Goal: Task Accomplishment & Management: Complete application form

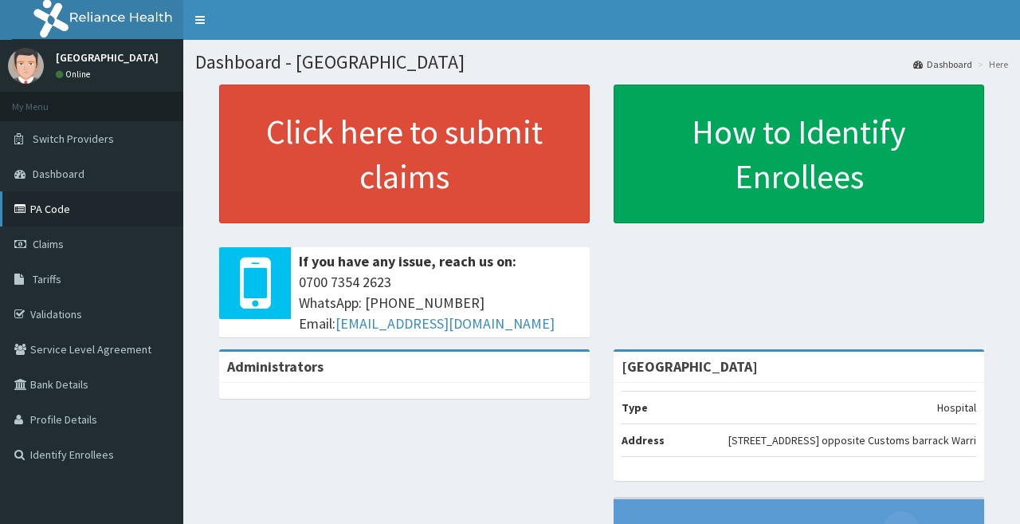
click at [77, 206] on link "PA Code" at bounding box center [91, 208] width 183 height 35
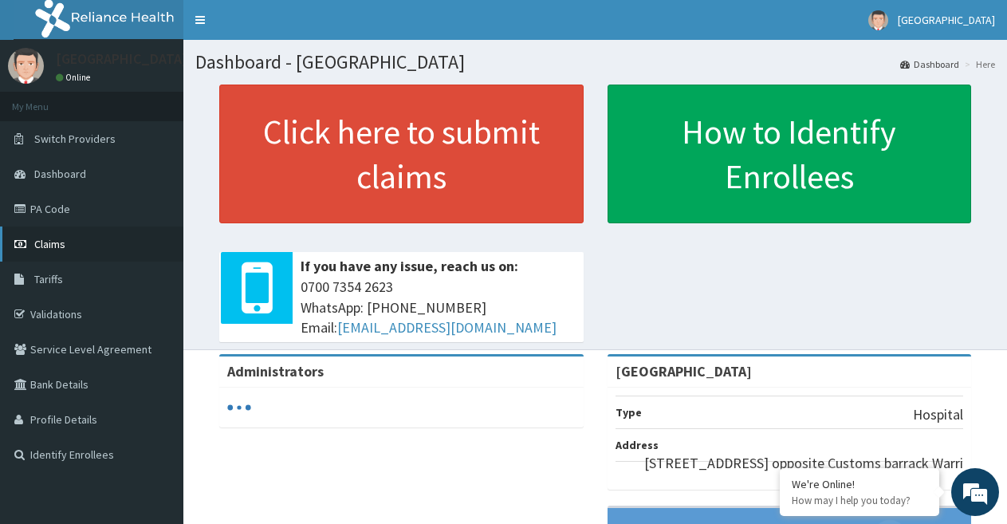
click at [60, 245] on span "Claims" at bounding box center [49, 244] width 31 height 14
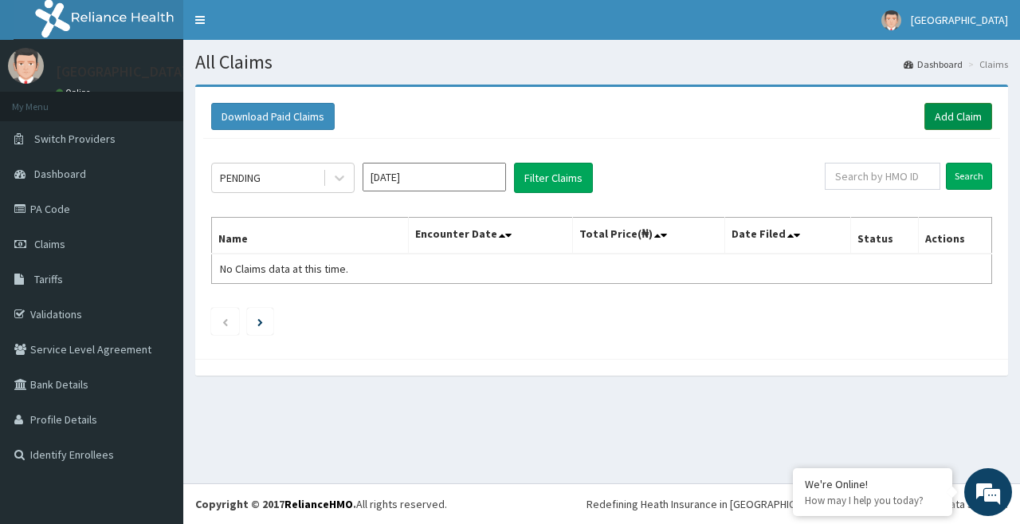
click at [969, 120] on link "Add Claim" at bounding box center [959, 116] width 68 height 27
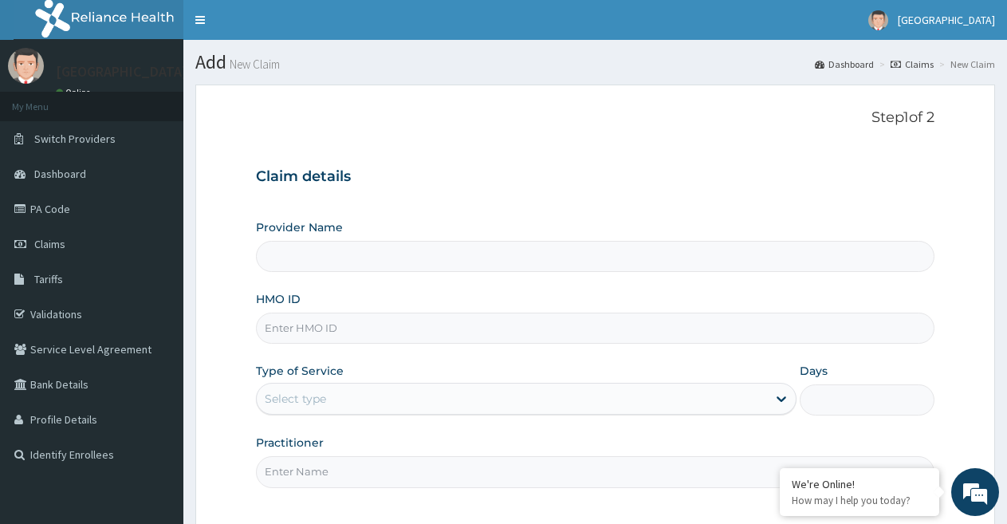
type input "[GEOGRAPHIC_DATA]"
click at [419, 330] on input "HMO ID" at bounding box center [595, 327] width 678 height 31
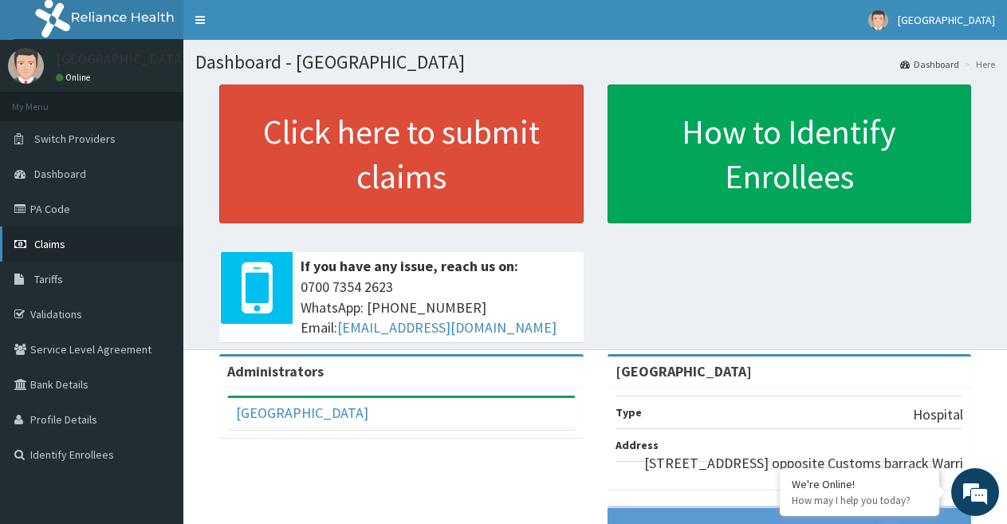
click at [53, 239] on span "Claims" at bounding box center [49, 244] width 31 height 14
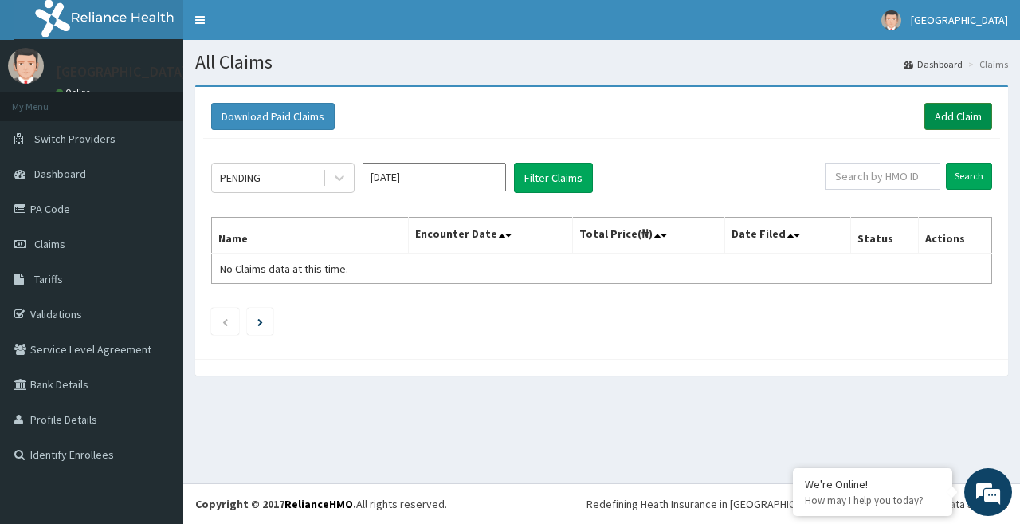
click at [961, 113] on link "Add Claim" at bounding box center [959, 116] width 68 height 27
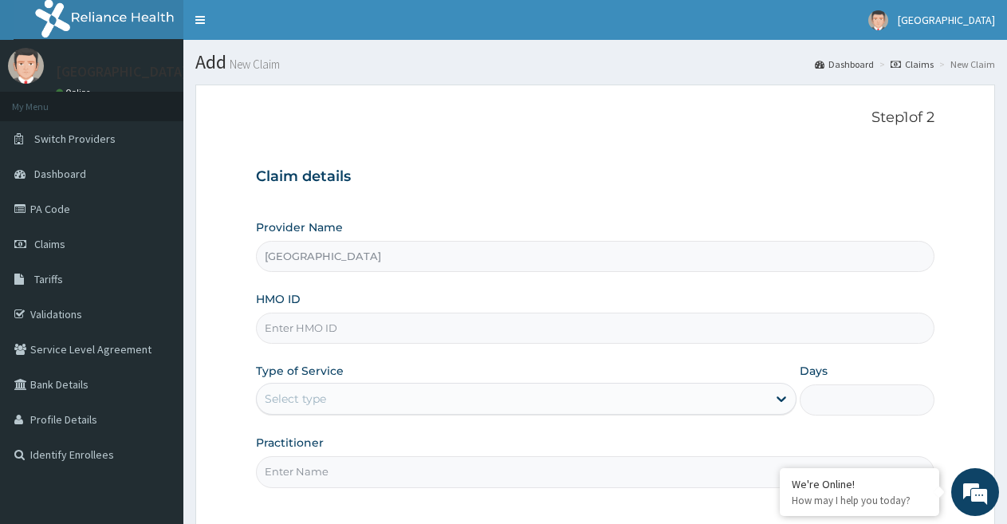
click at [324, 329] on input "HMO ID" at bounding box center [595, 327] width 678 height 31
paste input "SVS/10065/A"
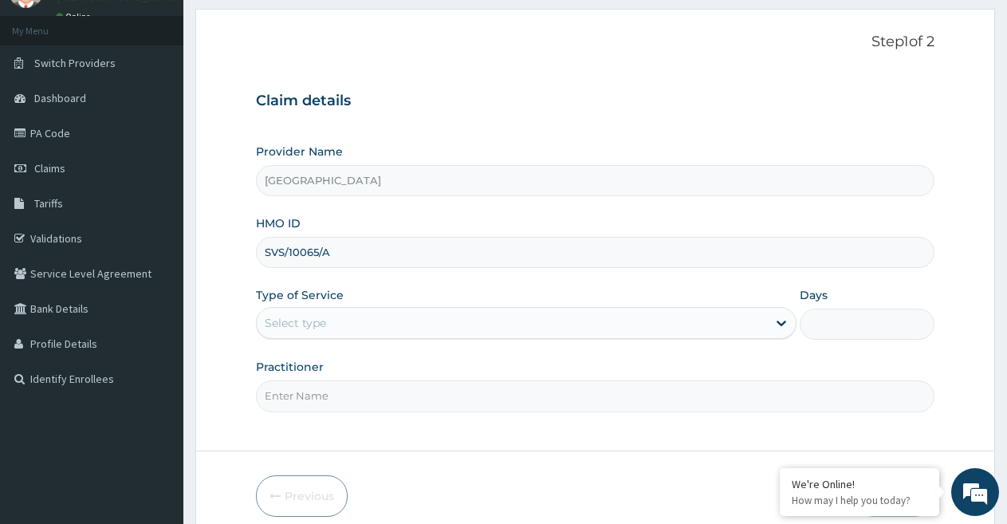
scroll to position [146, 0]
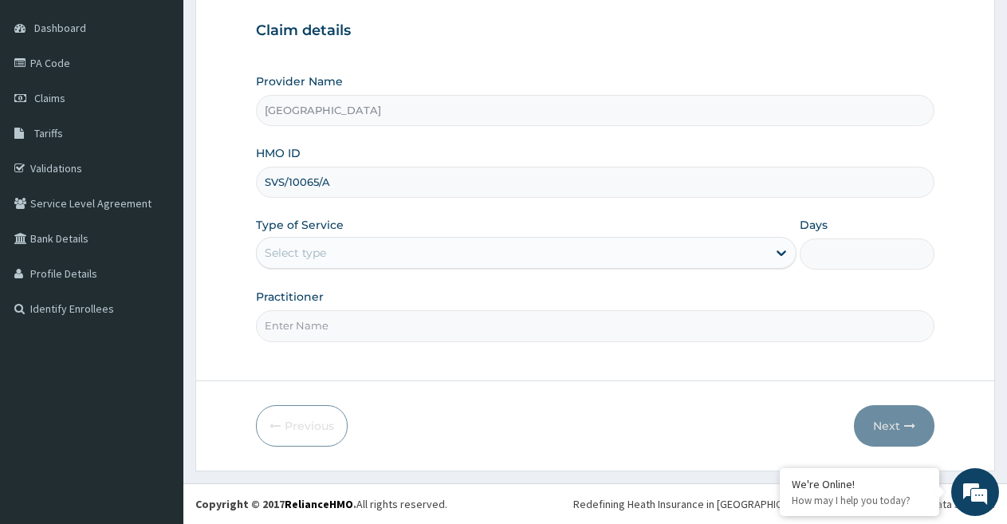
type input "SVS/10065/A"
click at [368, 256] on div "Select type" at bounding box center [511, 253] width 509 height 26
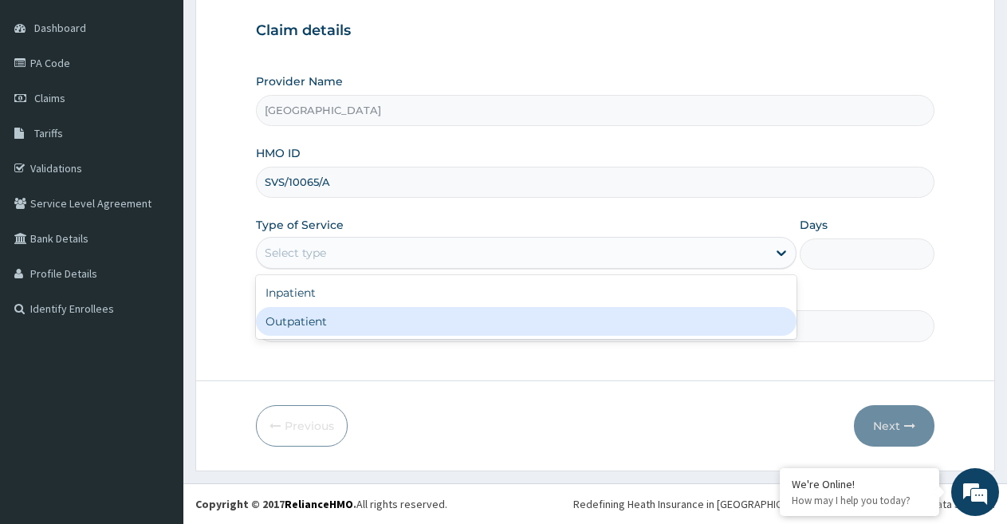
click at [355, 326] on div "Outpatient" at bounding box center [526, 321] width 540 height 29
type input "1"
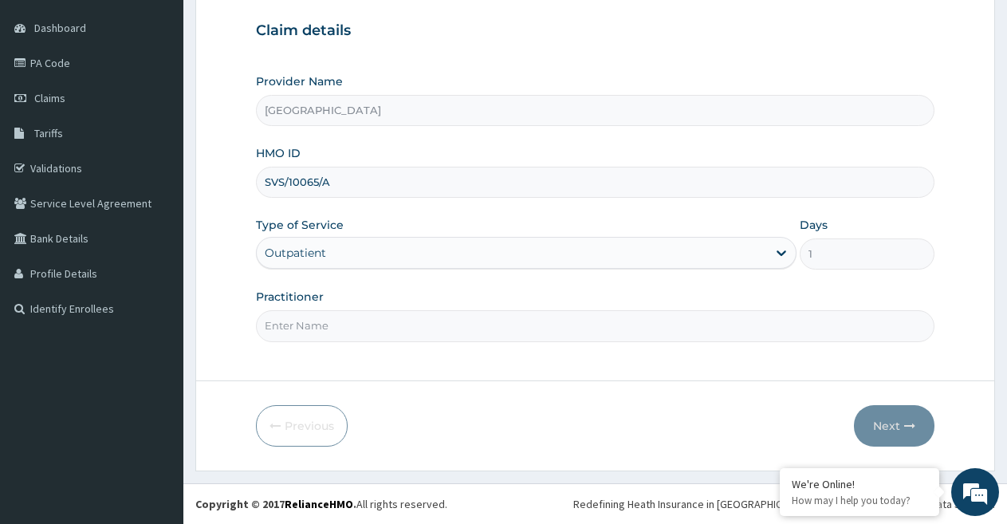
click at [547, 316] on input "Practitioner" at bounding box center [595, 325] width 678 height 31
type input "DR UKPELE"
click at [896, 420] on button "Next" at bounding box center [894, 425] width 81 height 41
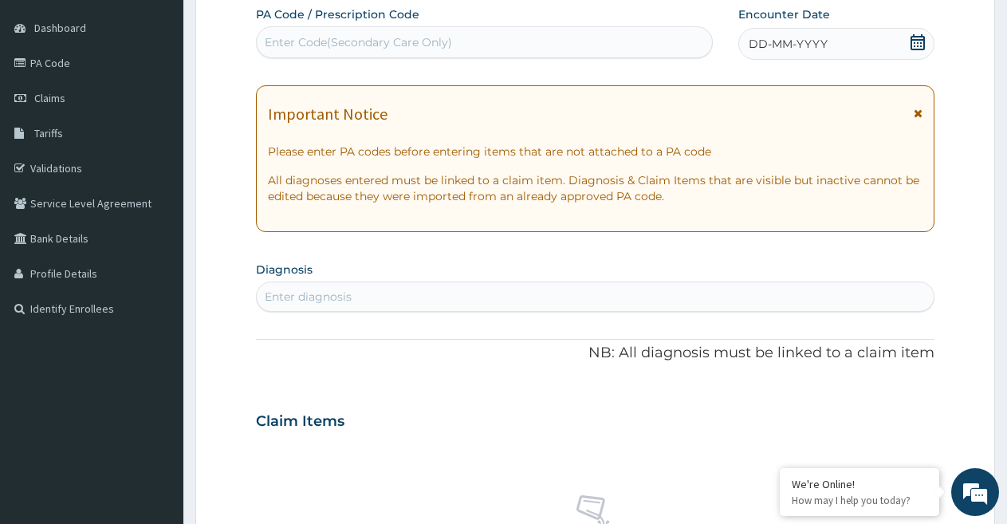
click at [425, 35] on div "Enter Code(Secondary Care Only)" at bounding box center [358, 42] width 187 height 16
paste input "PA/D8D138"
type input "PA/D8D138"
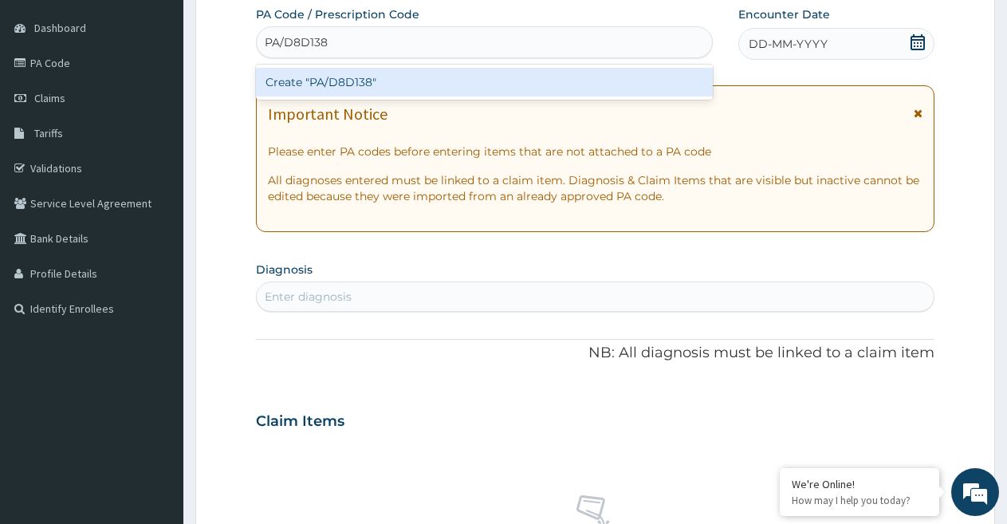
click at [436, 79] on div "Create "PA/D8D138"" at bounding box center [484, 82] width 457 height 29
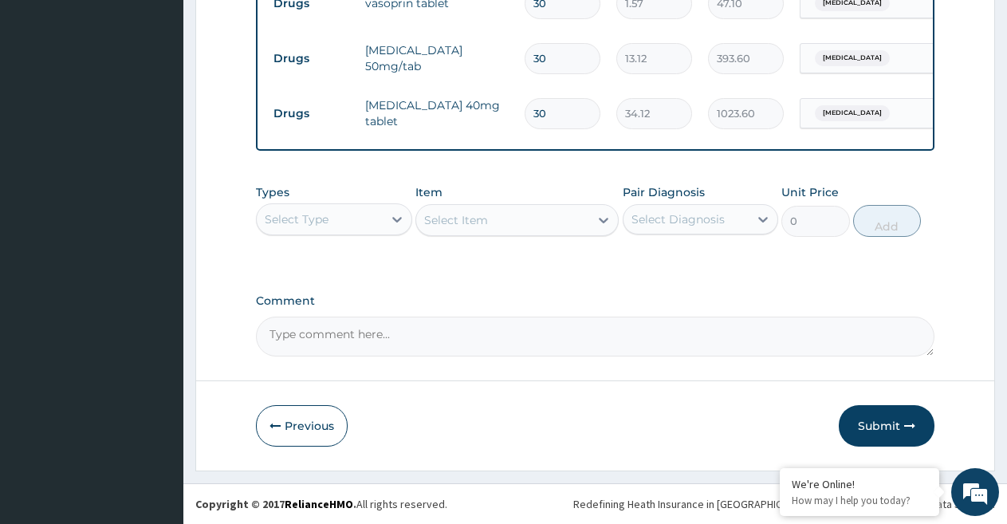
scroll to position [729, 0]
click at [359, 218] on div "Select Type" at bounding box center [320, 219] width 126 height 26
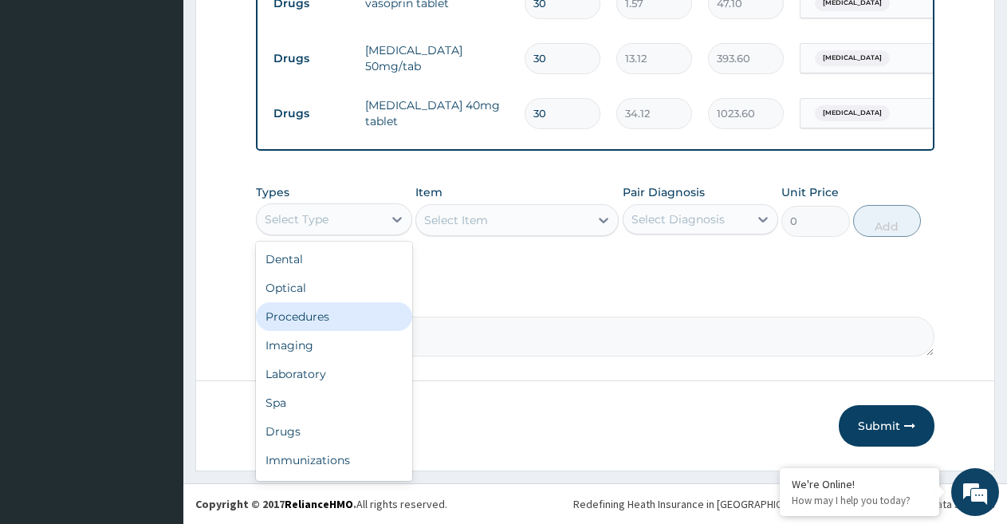
click at [353, 314] on div "Procedures" at bounding box center [334, 316] width 156 height 29
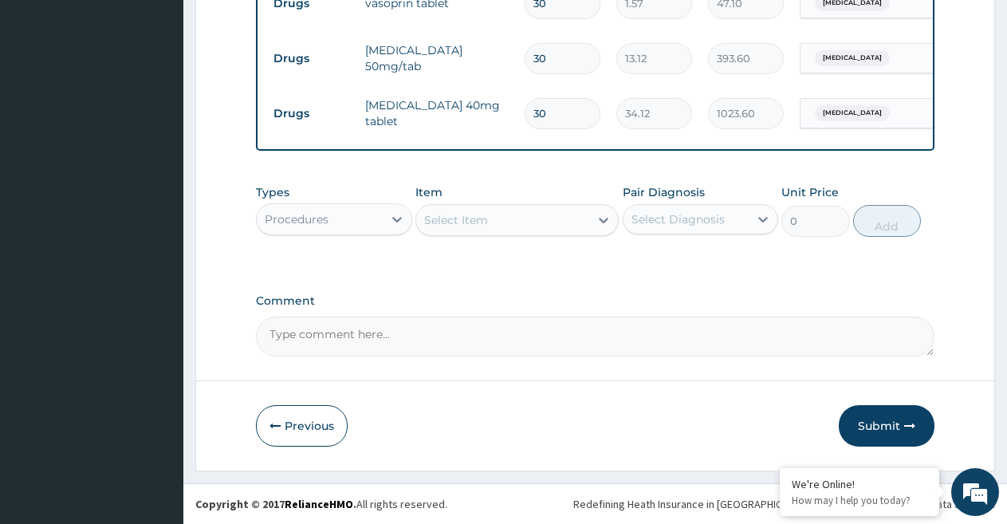
click at [544, 220] on div "Select Item" at bounding box center [502, 220] width 173 height 26
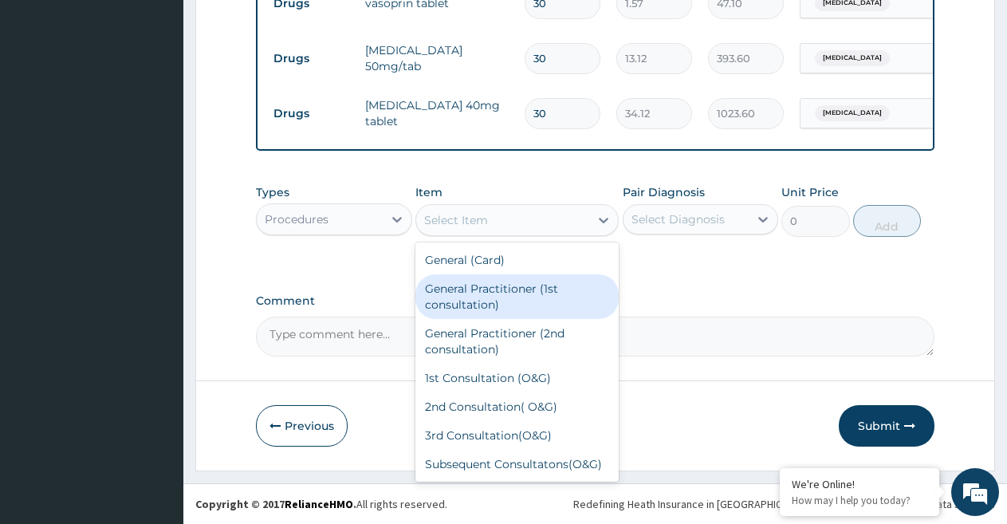
click at [513, 295] on div "General Practitioner (1st consultation)" at bounding box center [516, 296] width 203 height 45
type input "1500"
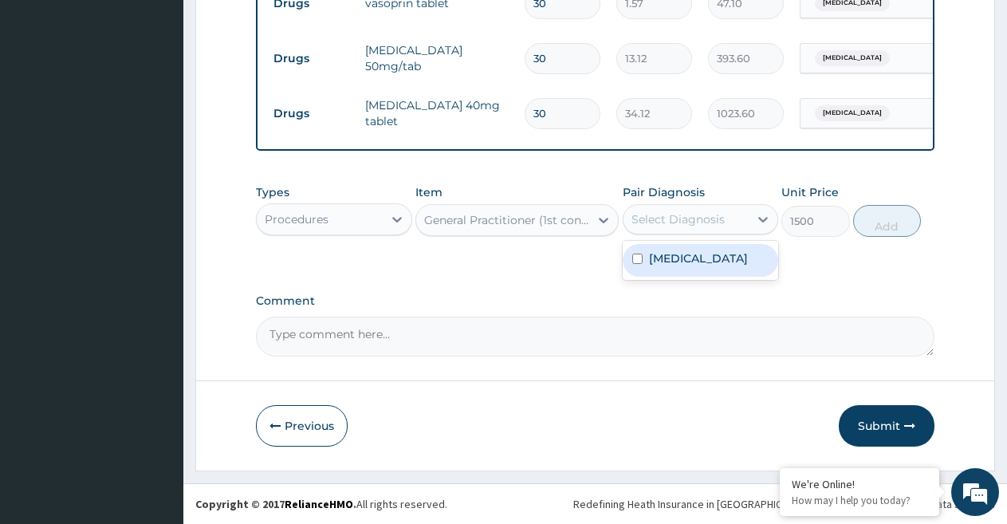
click at [666, 222] on div "Select Diagnosis" at bounding box center [677, 219] width 93 height 16
drag, startPoint x: 677, startPoint y: 262, endPoint x: 690, endPoint y: 262, distance: 13.6
click at [677, 262] on label "Hypertensive urgency" at bounding box center [698, 258] width 99 height 16
checkbox input "true"
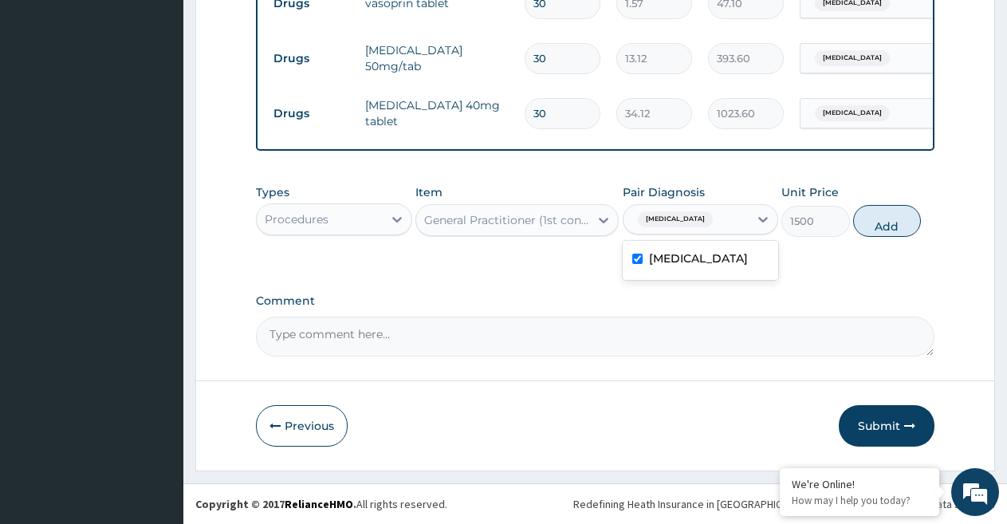
drag, startPoint x: 883, startPoint y: 226, endPoint x: 873, endPoint y: 223, distance: 10.6
click at [884, 224] on button "Add" at bounding box center [887, 221] width 68 height 32
type input "0"
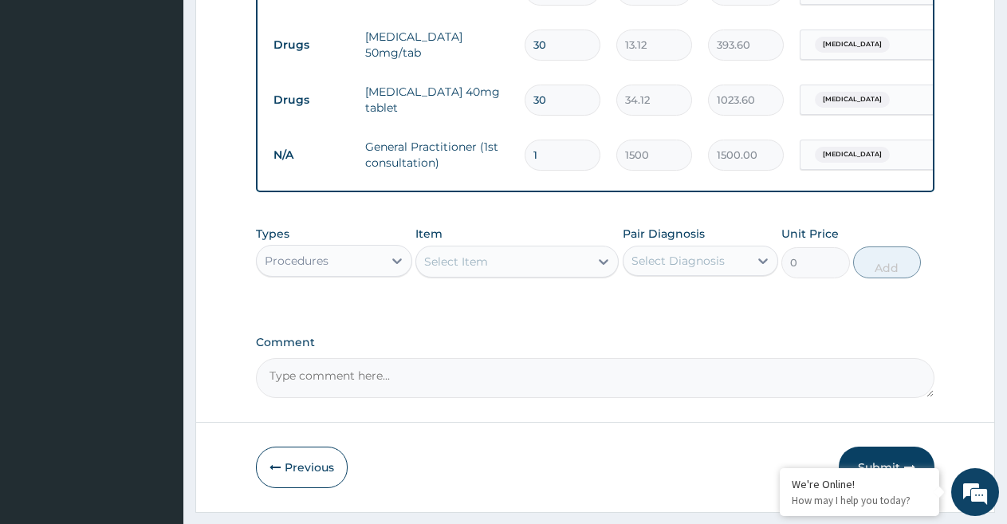
click at [368, 273] on div "Procedures" at bounding box center [320, 261] width 126 height 26
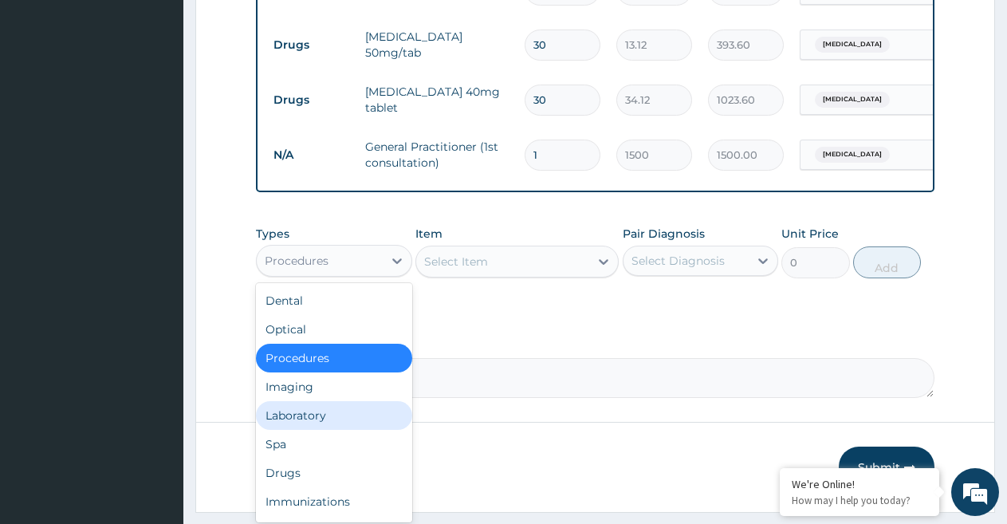
click at [316, 430] on div "Laboratory" at bounding box center [334, 415] width 156 height 29
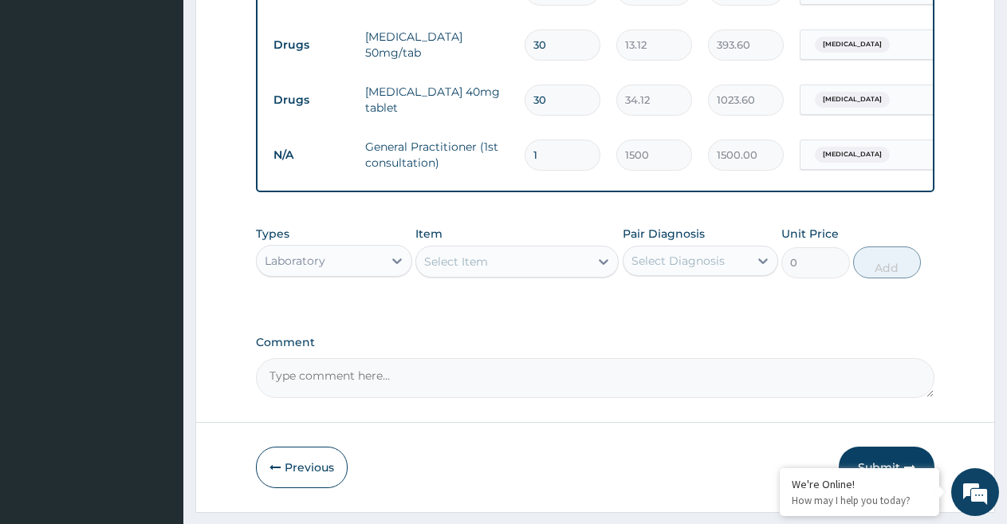
click at [540, 273] on div "Select Item" at bounding box center [502, 262] width 173 height 26
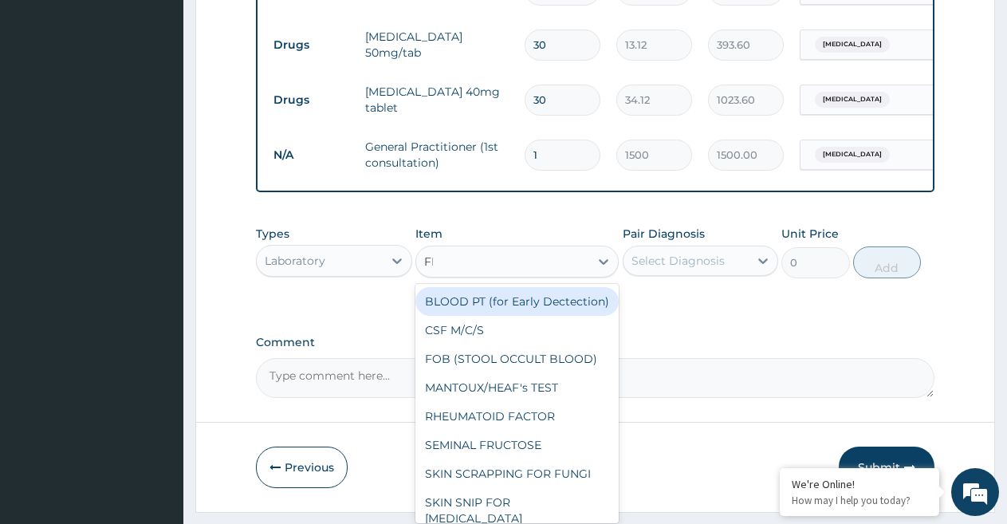
type input "FBC"
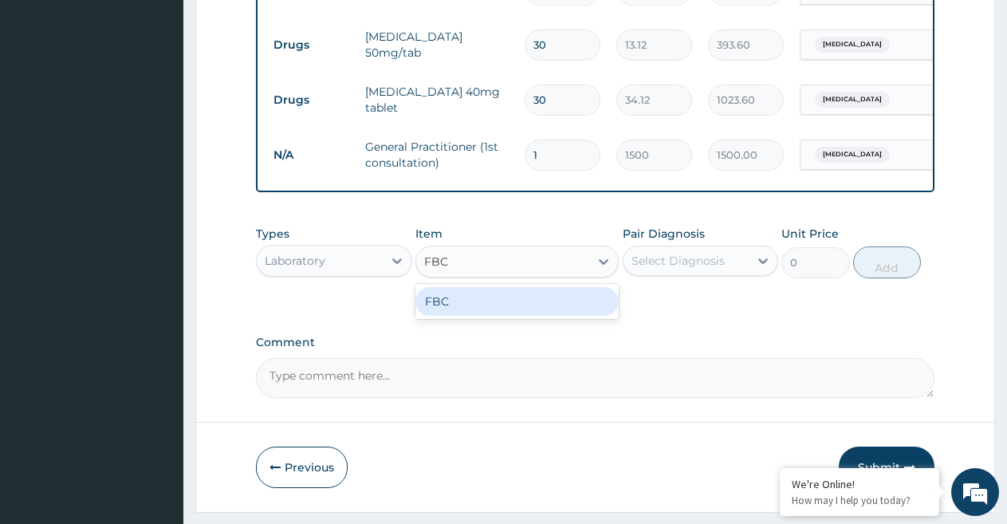
click at [547, 316] on div "FBC" at bounding box center [516, 301] width 203 height 29
type input "1600"
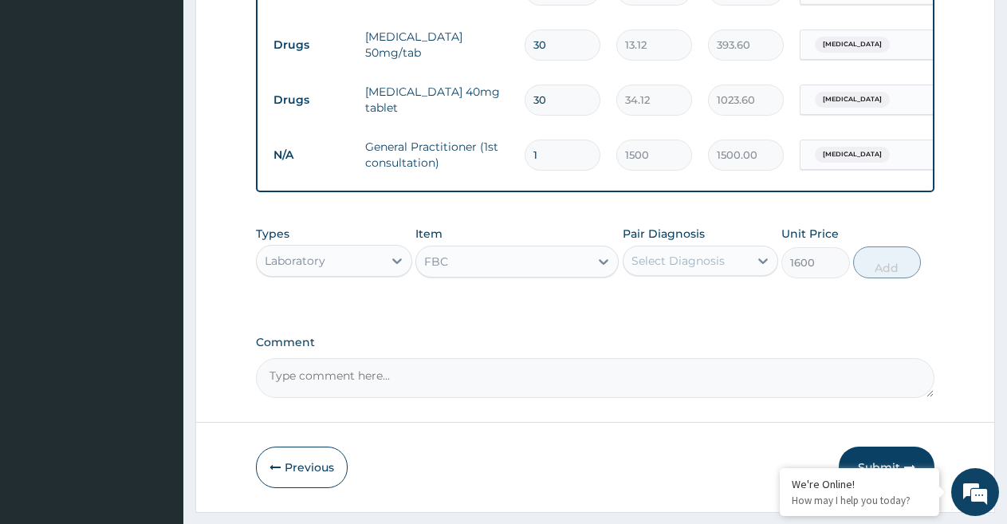
click at [667, 269] on div "Select Diagnosis" at bounding box center [677, 261] width 93 height 16
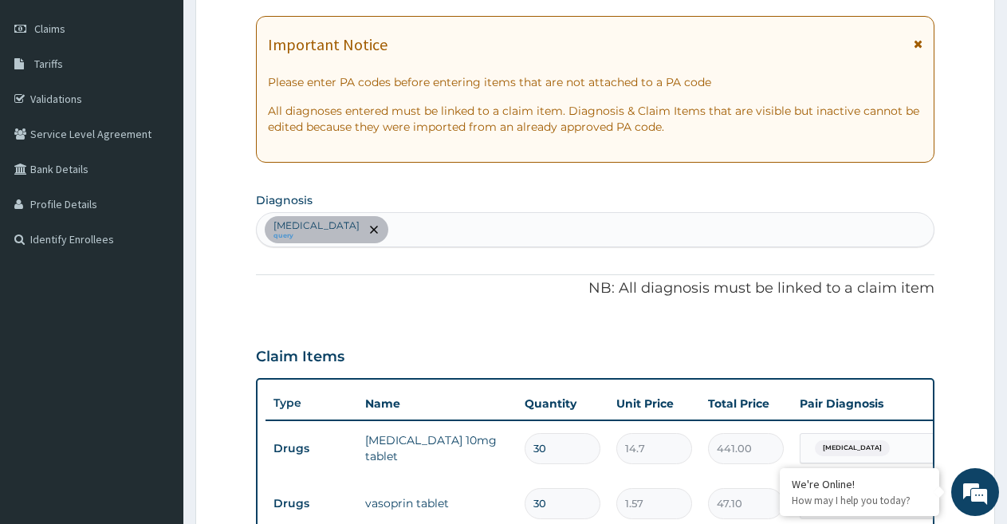
scroll to position [171, 0]
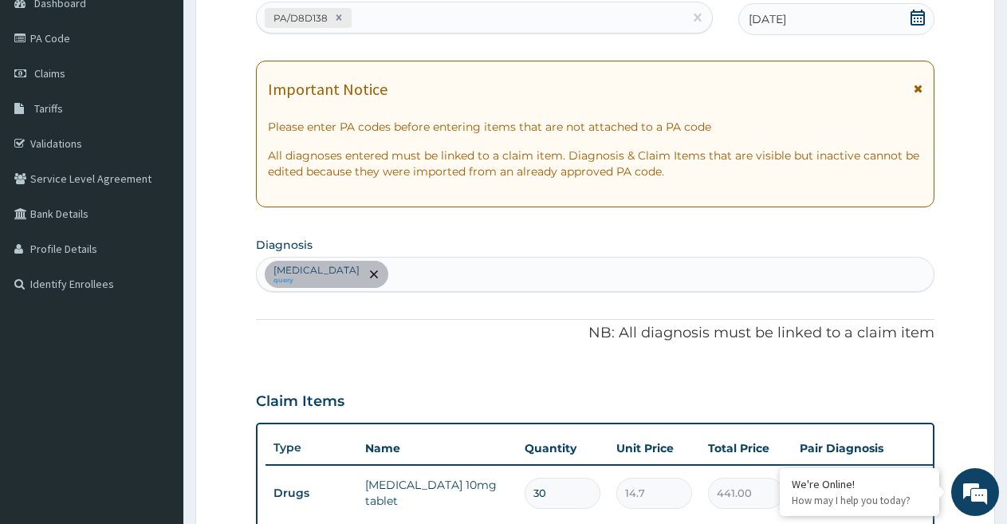
click at [517, 277] on div "Hypertensive urgency query" at bounding box center [595, 273] width 677 height 33
type input "MALARIA"
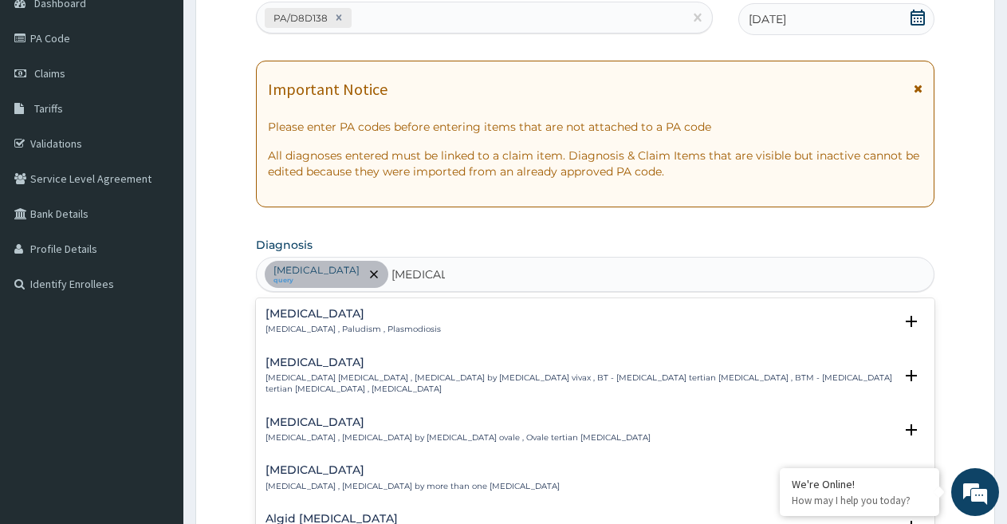
click at [432, 320] on div "Malaria Malaria , Paludism , Plasmodiosis" at bounding box center [594, 322] width 659 height 28
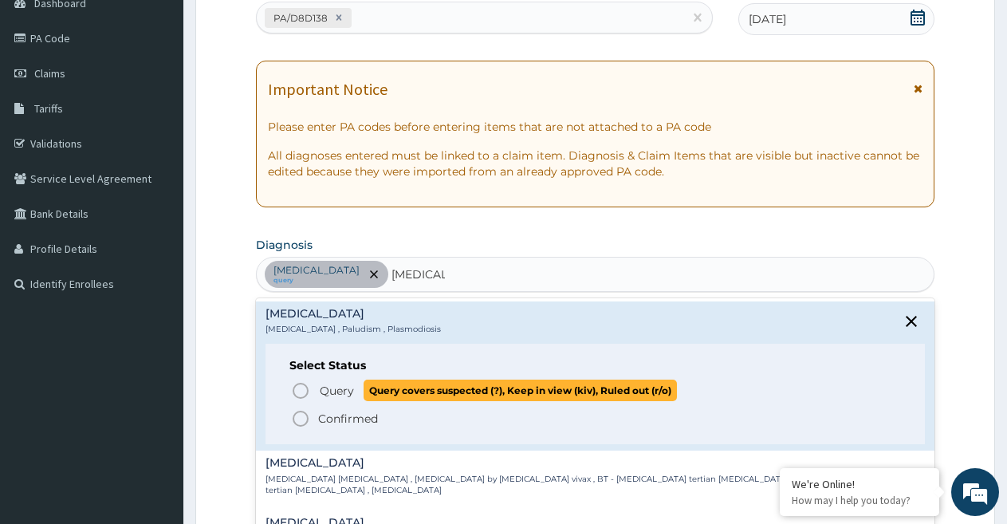
drag, startPoint x: 315, startPoint y: 392, endPoint x: 329, endPoint y: 391, distance: 14.4
click at [315, 392] on span "Query Query covers suspected (?), Keep in view (kiv), Ruled out (r/o)" at bounding box center [596, 390] width 610 height 22
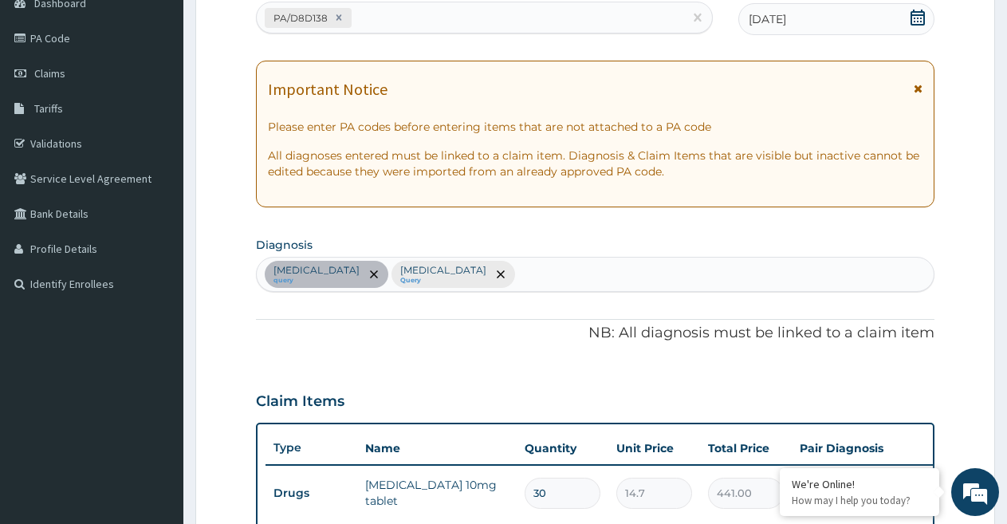
click at [532, 280] on div "Hypertensive urgency query Malaria Query" at bounding box center [595, 273] width 677 height 33
type input "UPPER RES"
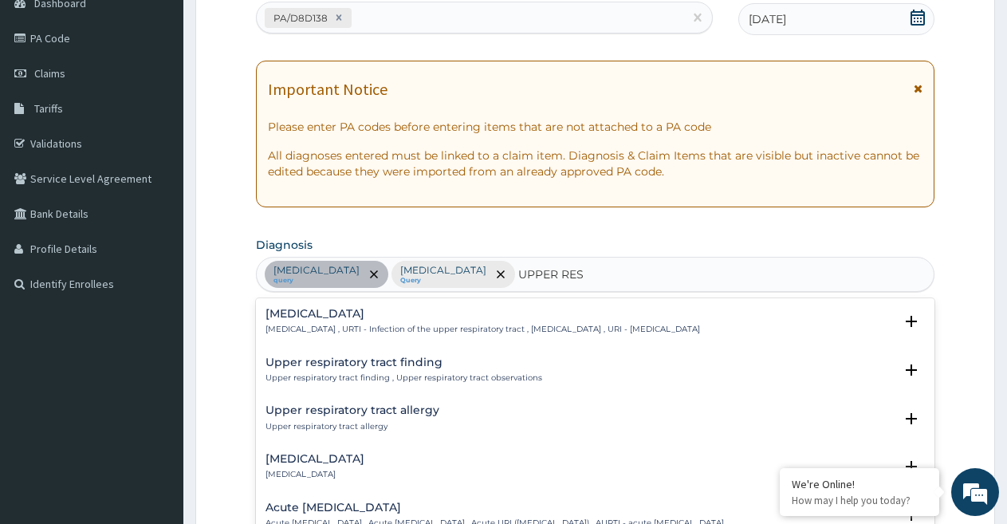
click at [476, 312] on h4 "Upper respiratory infection" at bounding box center [482, 314] width 434 height 12
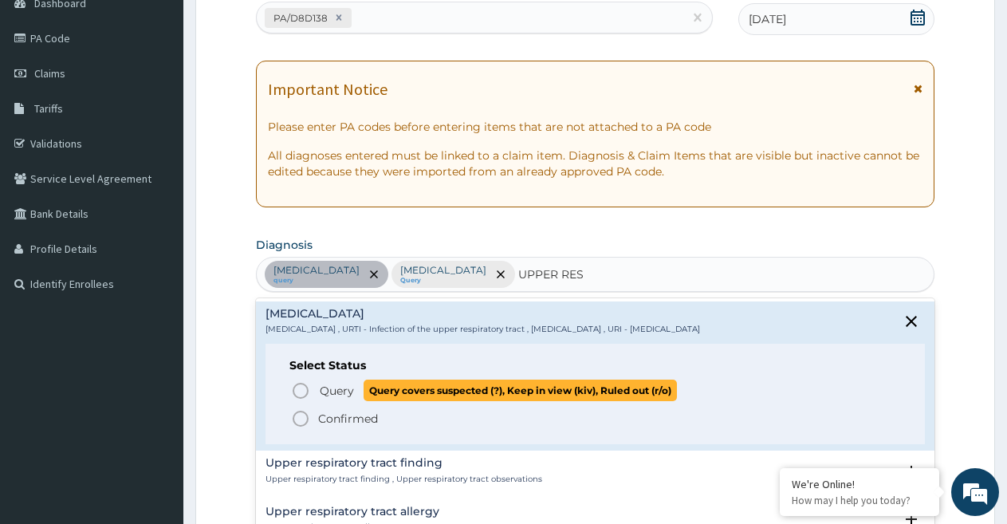
click at [337, 391] on span "Query" at bounding box center [337, 391] width 34 height 16
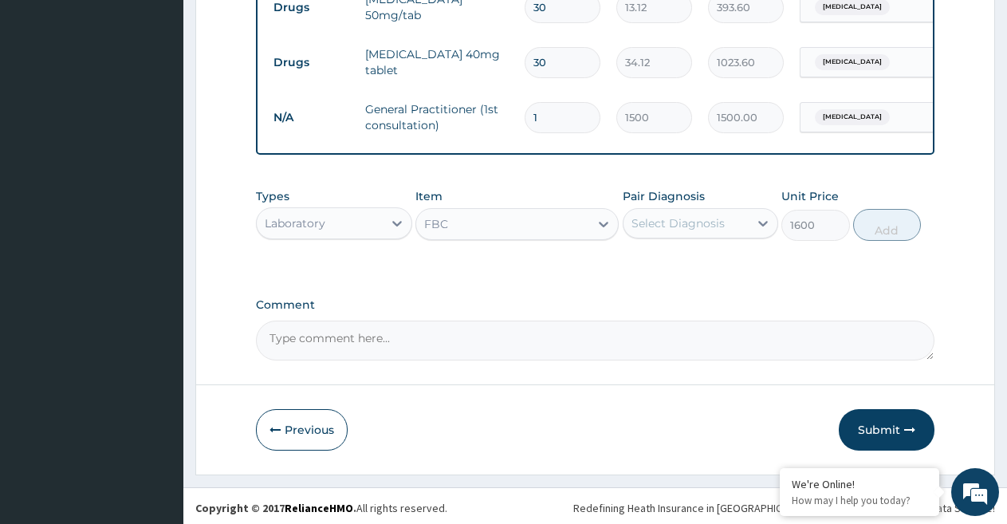
scroll to position [784, 0]
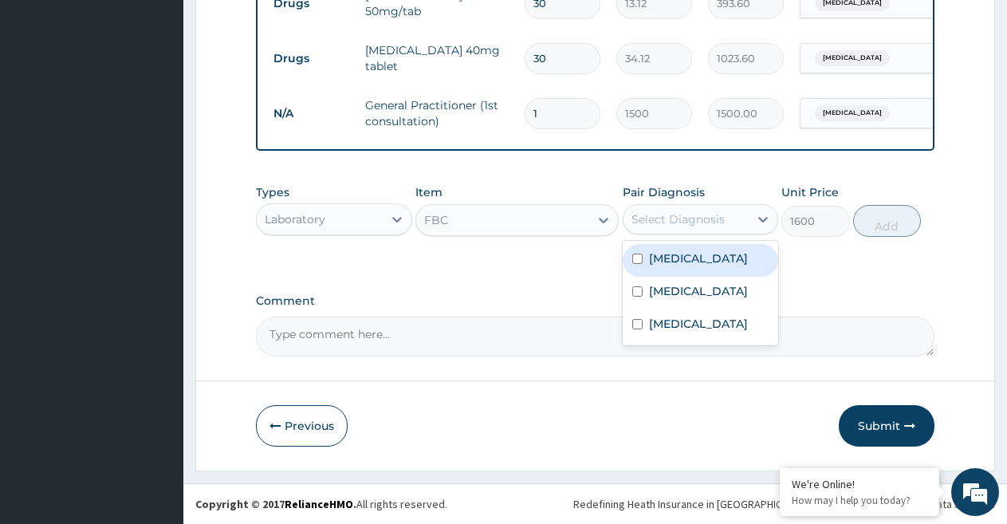
click at [721, 219] on div "Select Diagnosis" at bounding box center [677, 219] width 93 height 16
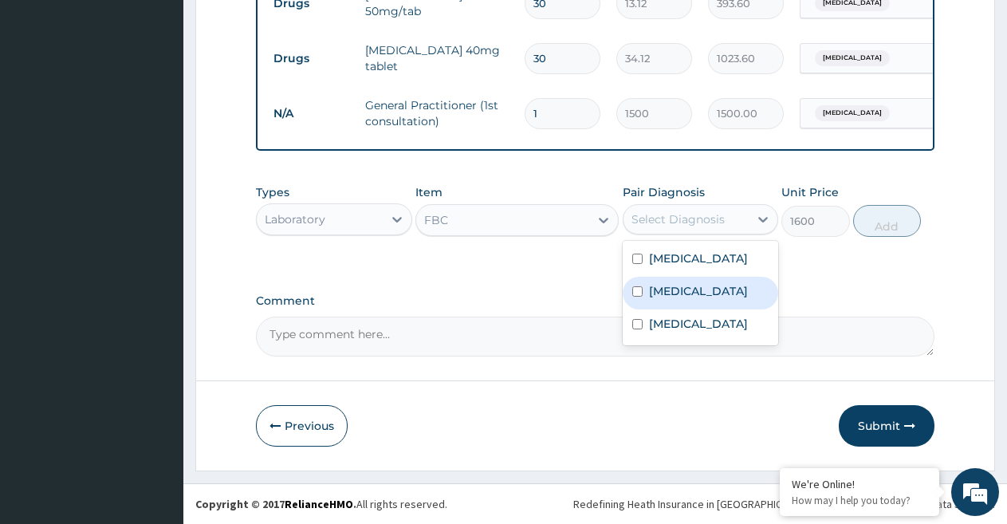
click at [681, 299] on label "Malaria" at bounding box center [698, 291] width 99 height 16
checkbox input "true"
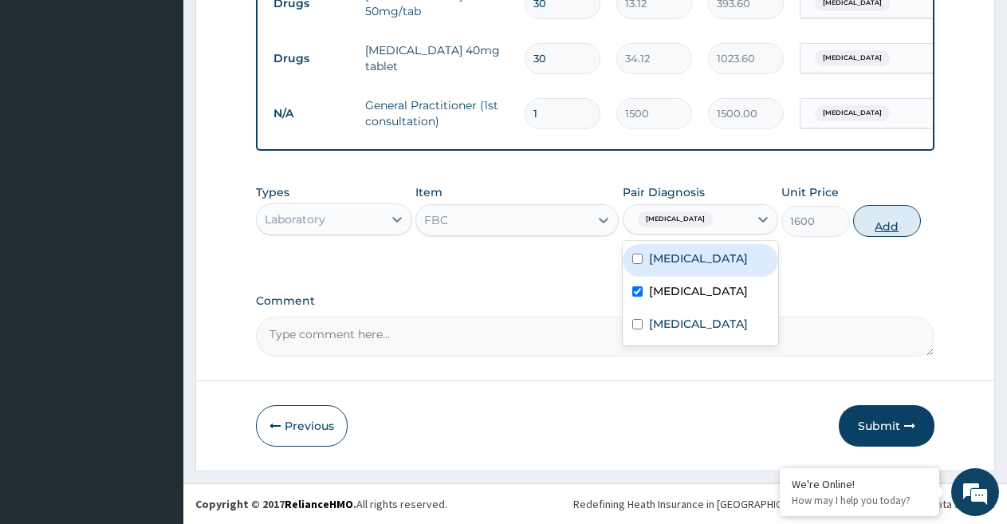
click at [872, 225] on button "Add" at bounding box center [887, 221] width 68 height 32
type input "0"
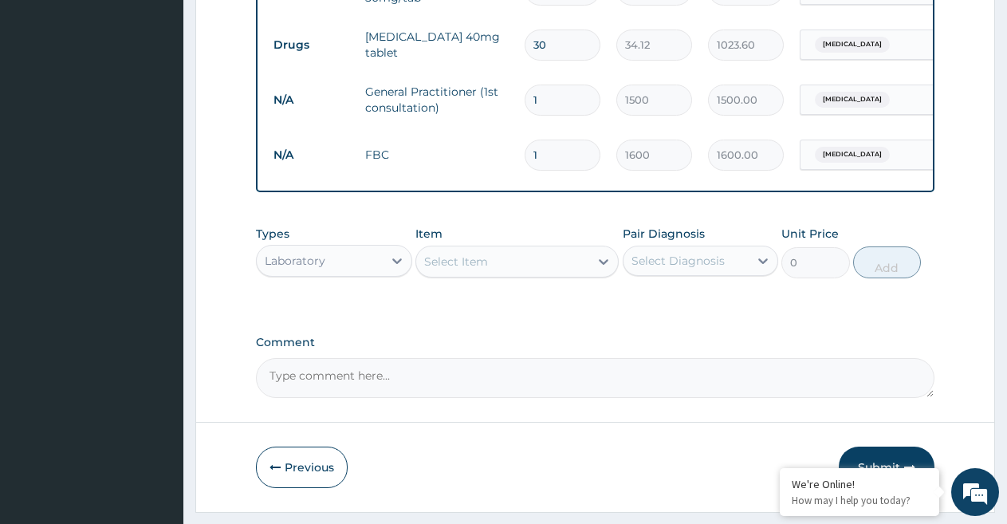
click at [468, 269] on div "Select Item" at bounding box center [456, 261] width 64 height 16
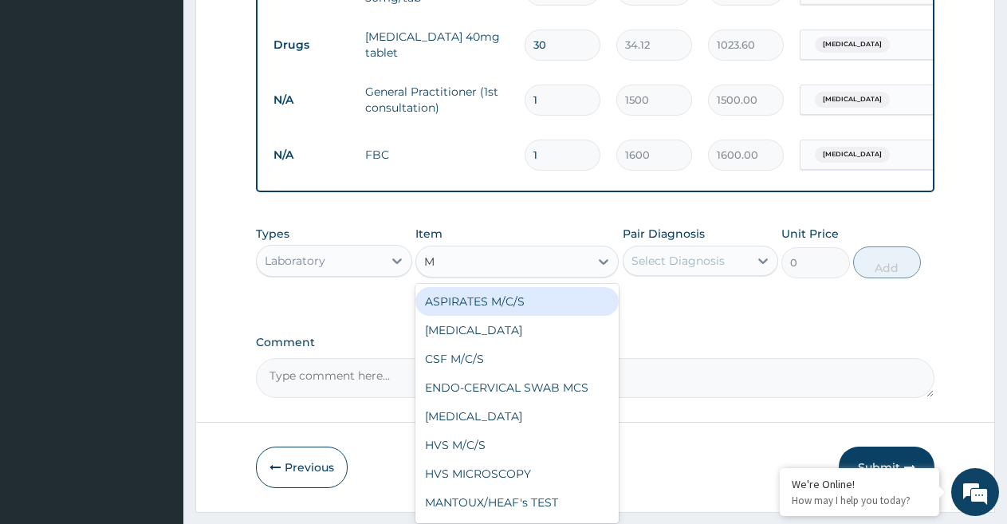
type input "MP"
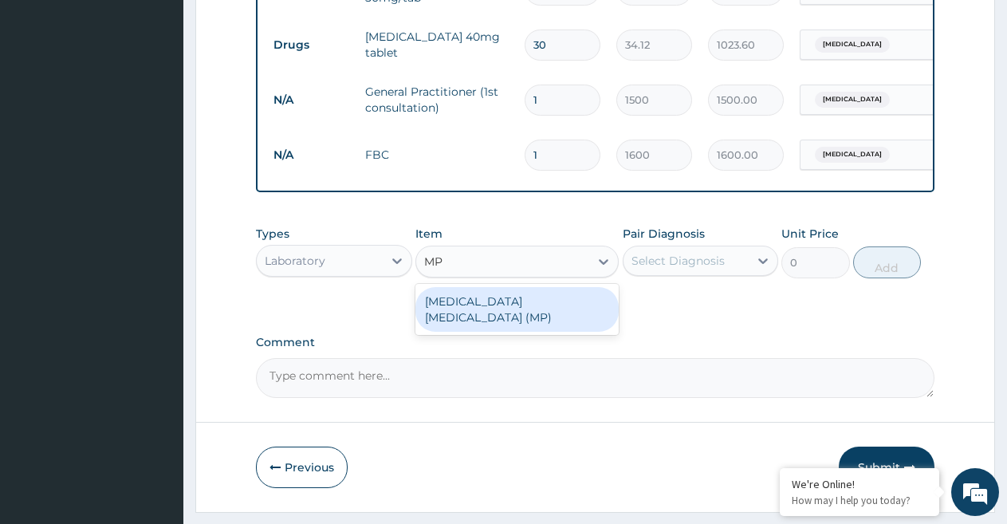
click at [497, 316] on div "MALARIA PARASITE (MP)" at bounding box center [516, 309] width 203 height 45
type input "560"
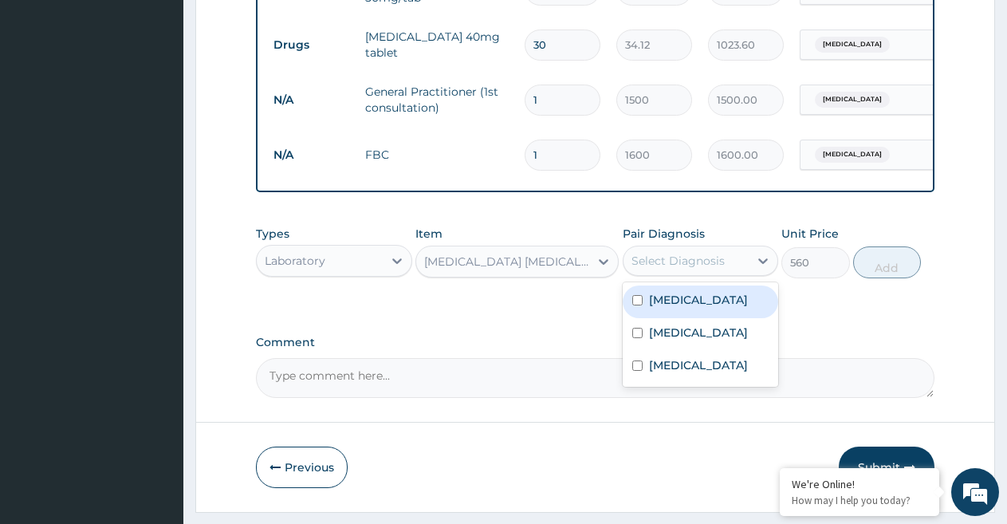
click at [672, 269] on div "Select Diagnosis" at bounding box center [677, 261] width 93 height 16
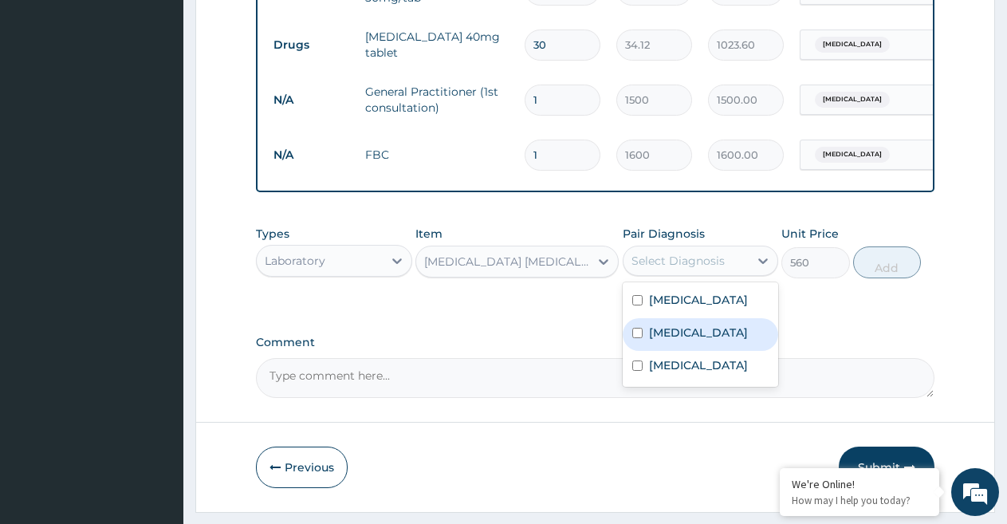
click at [678, 340] on label "Malaria" at bounding box center [698, 332] width 99 height 16
checkbox input "true"
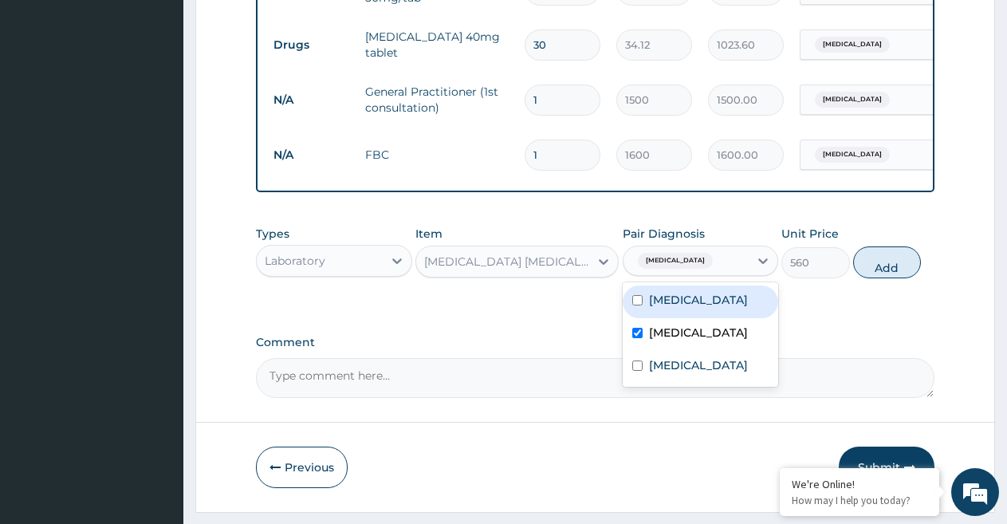
click at [886, 278] on button "Add" at bounding box center [887, 262] width 68 height 32
type input "0"
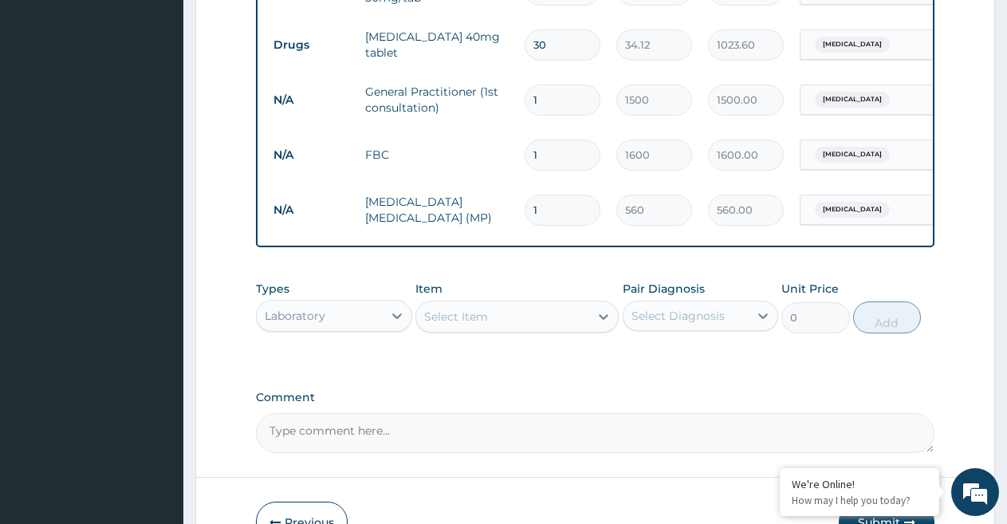
click at [332, 328] on div "Laboratory" at bounding box center [320, 316] width 126 height 26
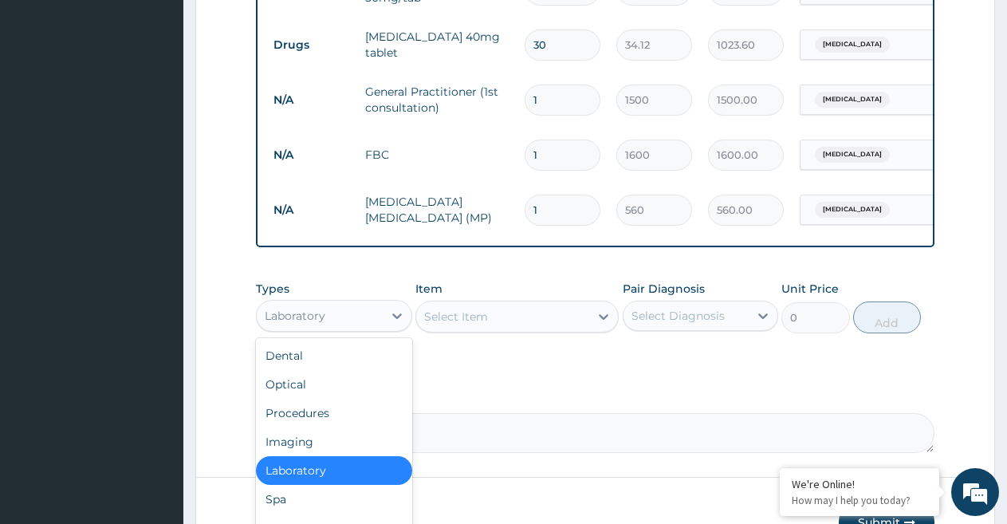
scroll to position [54, 0]
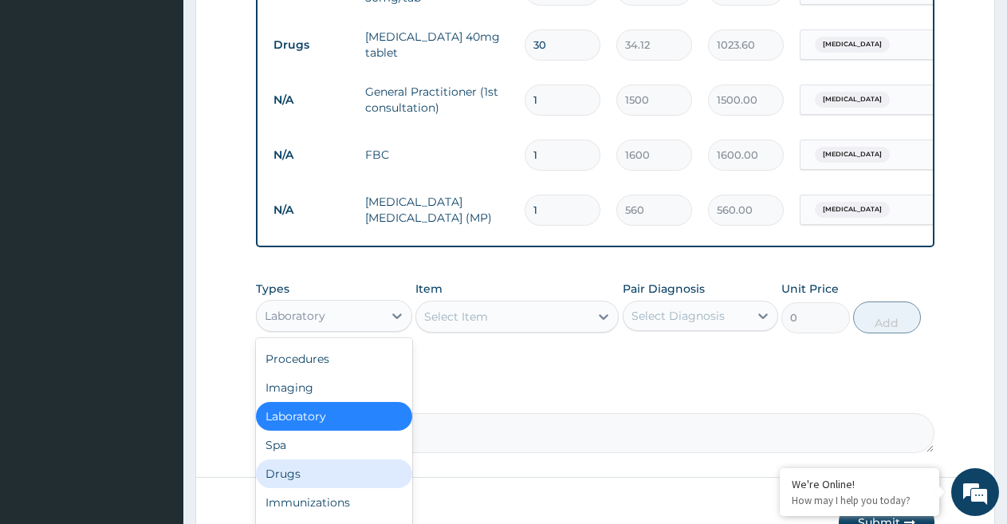
click at [342, 479] on div "Drugs" at bounding box center [334, 473] width 156 height 29
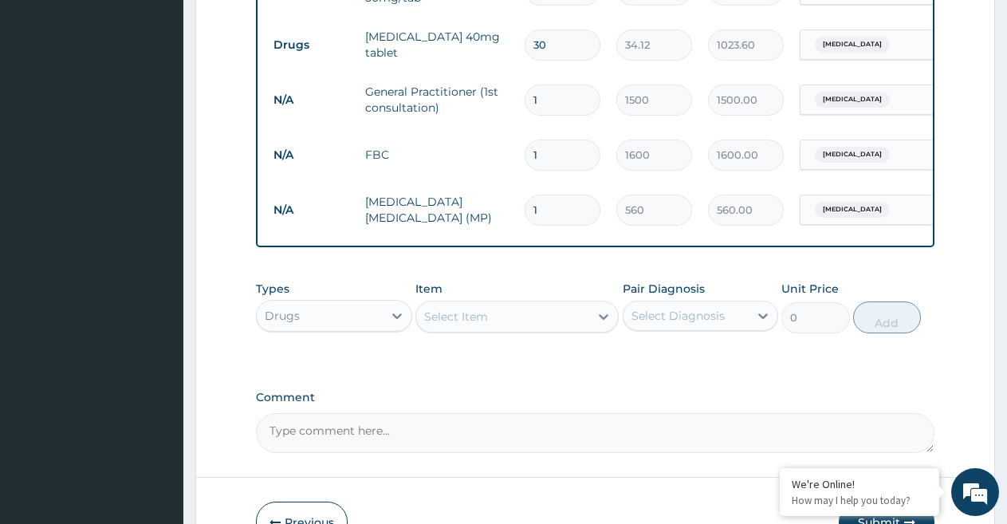
click at [517, 329] on div "Select Item" at bounding box center [502, 317] width 173 height 26
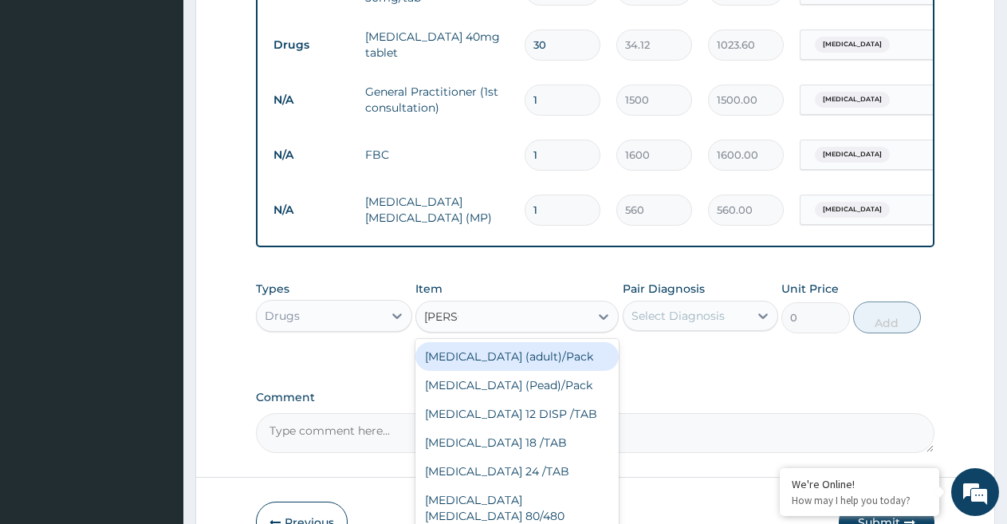
type input "COART"
click at [519, 368] on div "Coartem (adult)/Pack" at bounding box center [516, 356] width 203 height 29
type input "682.5"
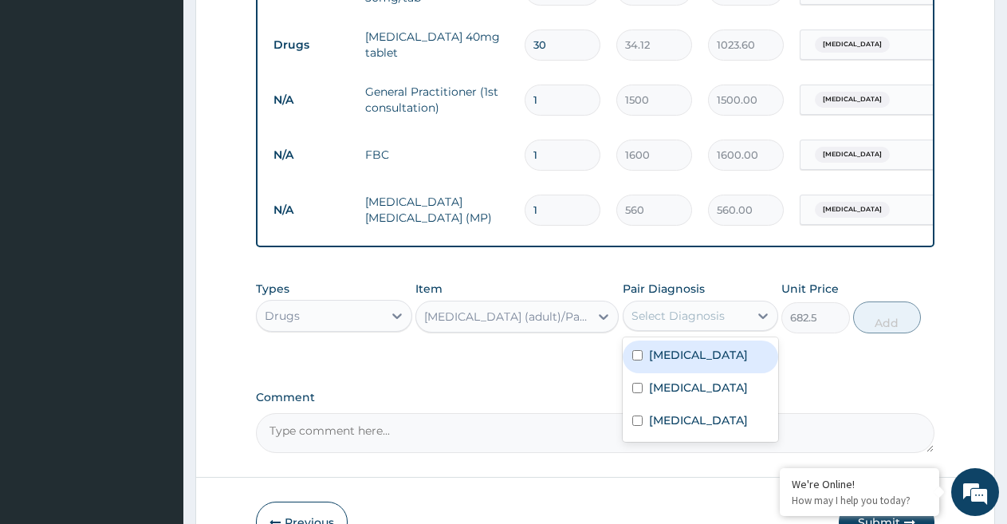
click at [670, 324] on div "Select Diagnosis" at bounding box center [677, 316] width 93 height 16
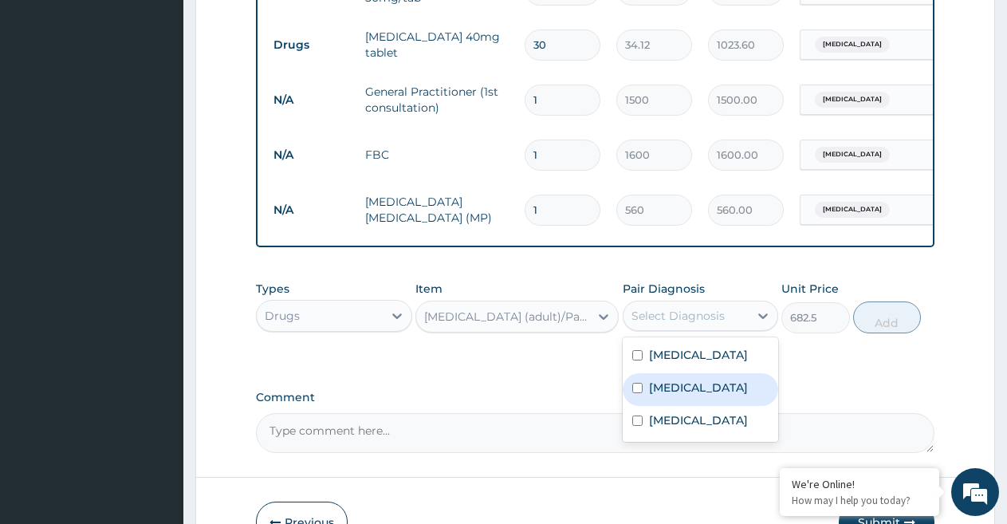
drag, startPoint x: 688, startPoint y: 416, endPoint x: 781, endPoint y: 372, distance: 103.1
click at [698, 406] on div "Malaria" at bounding box center [701, 389] width 156 height 33
checkbox input "true"
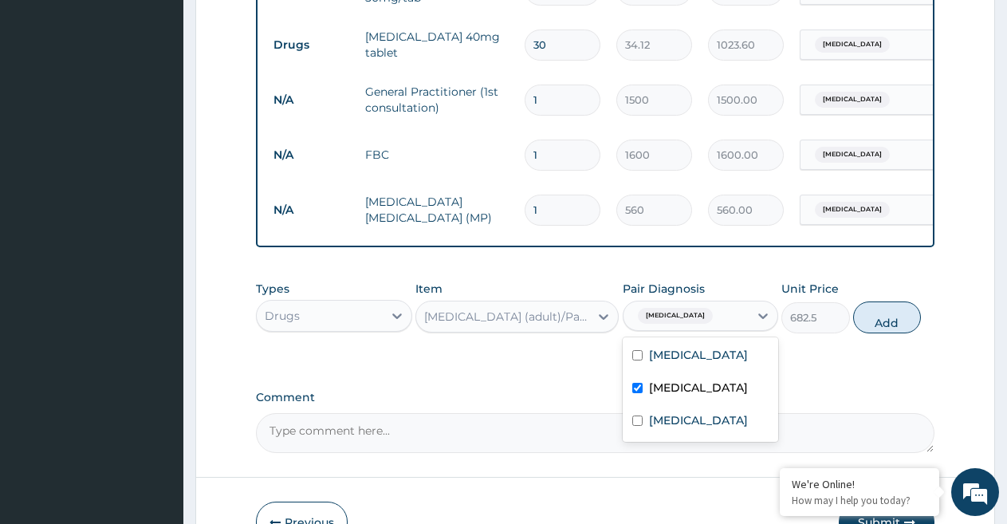
drag, startPoint x: 890, startPoint y: 335, endPoint x: 811, endPoint y: 334, distance: 78.9
click at [890, 333] on button "Add" at bounding box center [887, 317] width 68 height 32
type input "0"
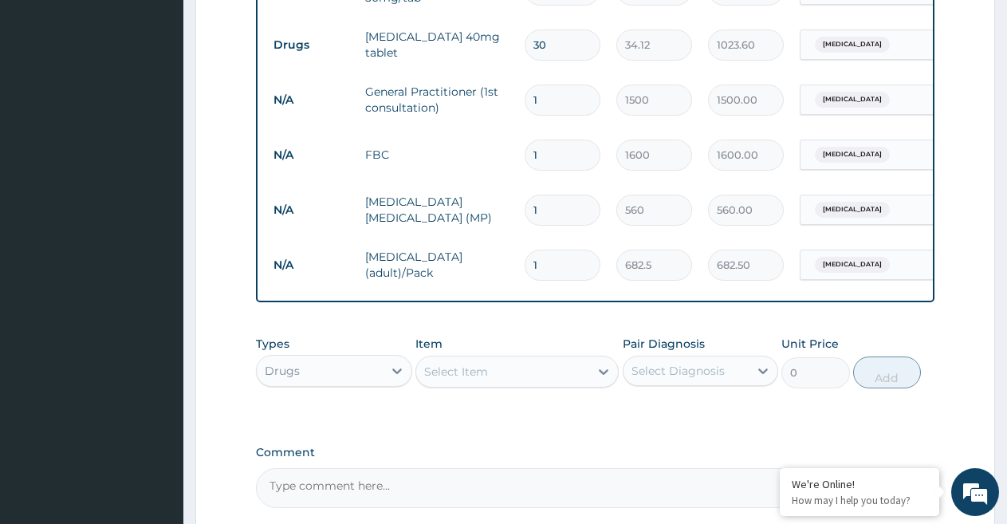
drag, startPoint x: 539, startPoint y: 267, endPoint x: 485, endPoint y: 263, distance: 53.6
click at [486, 263] on tr "N/A Coartem (adult)/Pack 1 682.5 682.50 Malaria Delete" at bounding box center [655, 265] width 781 height 55
type input "2"
type input "1365.00"
type input "2"
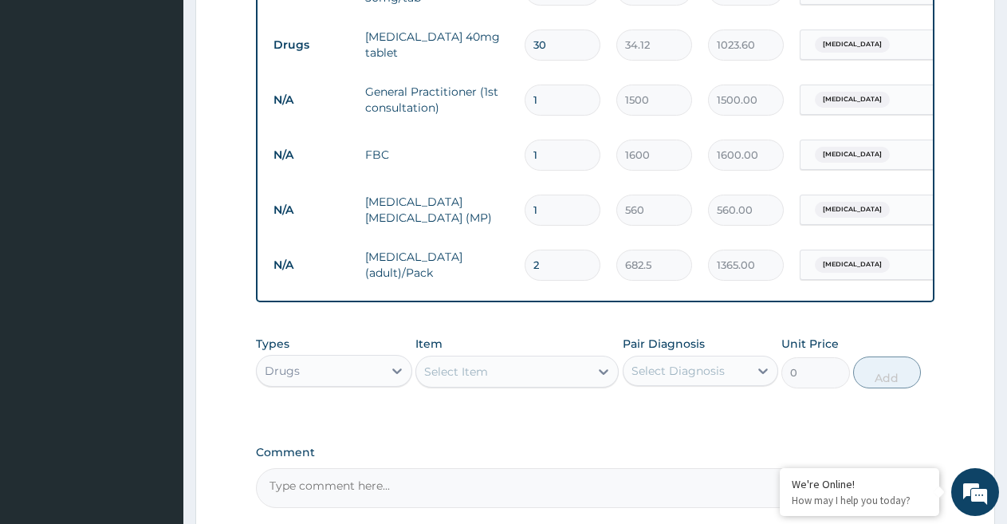
click at [662, 420] on div "Types Drugs Item Select Item Pair Diagnosis Select Diagnosis Unit Price 0 Add" at bounding box center [595, 374] width 678 height 92
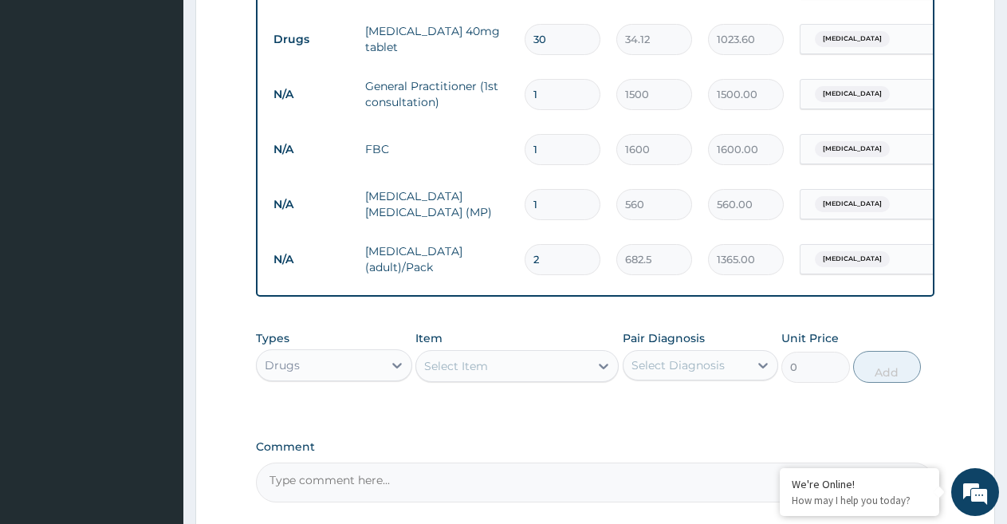
scroll to position [943, 0]
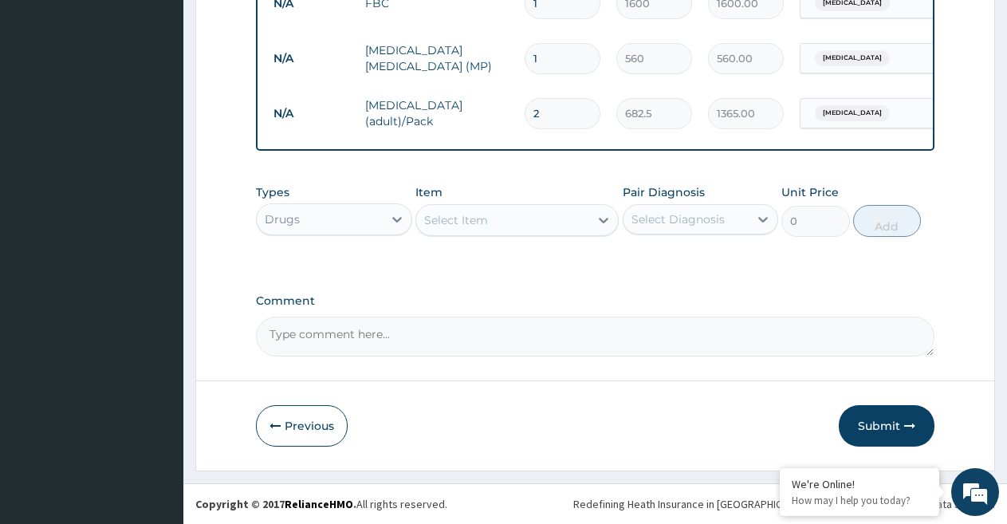
click at [501, 225] on div "Select Item" at bounding box center [502, 220] width 173 height 26
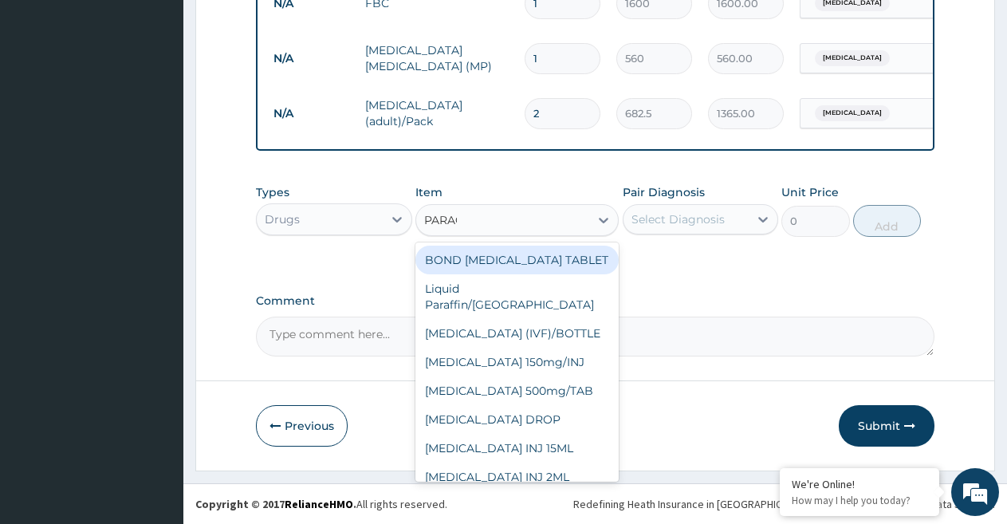
type input "PARACE"
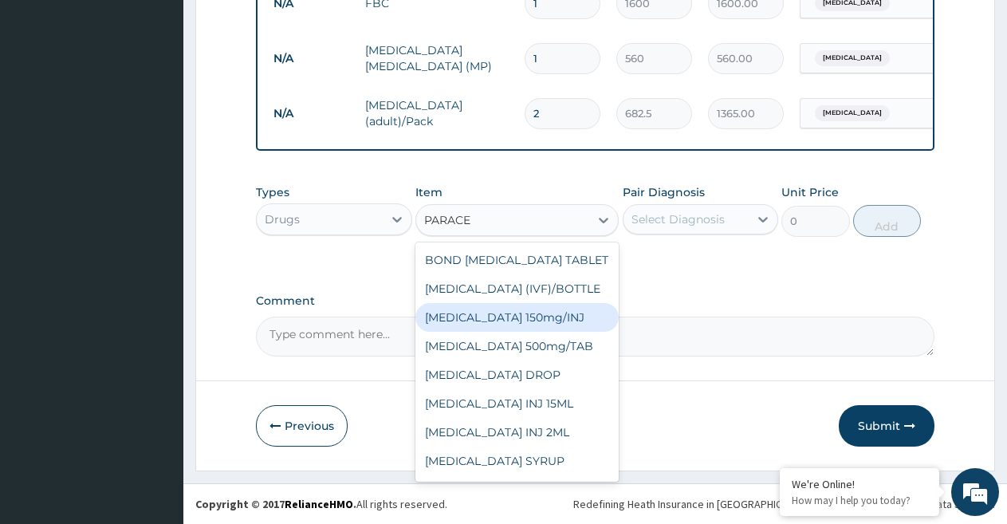
scroll to position [131, 0]
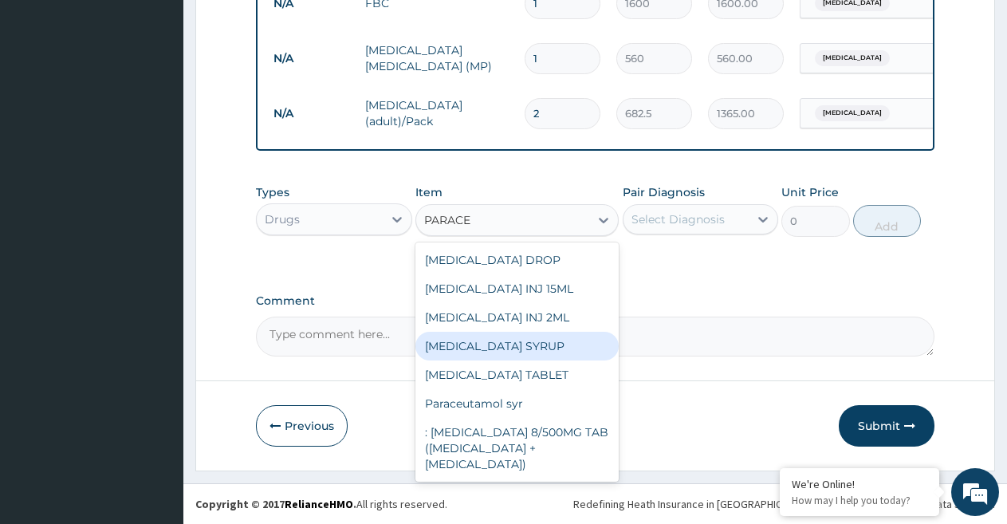
click at [534, 353] on div "PARACETAMOL SYRUP" at bounding box center [516, 346] width 203 height 29
type input "131.25"
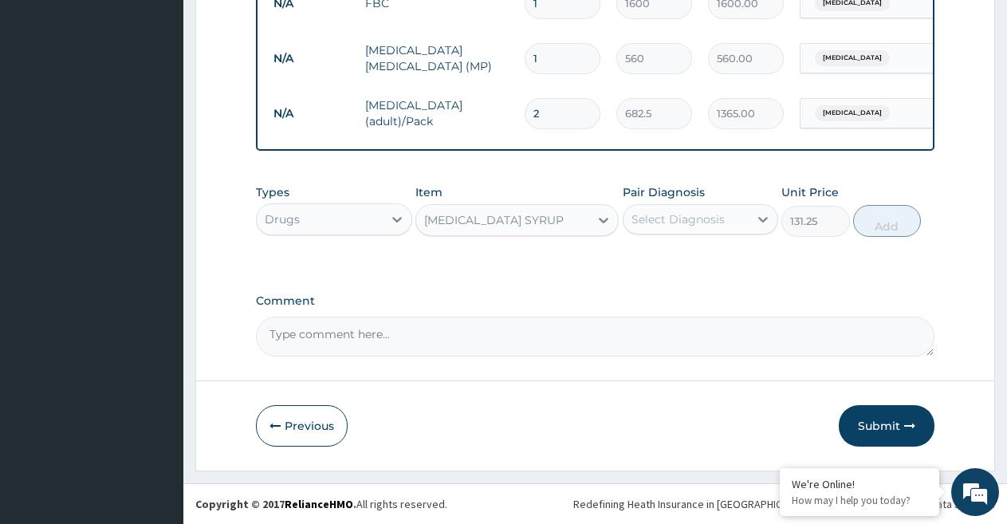
click at [537, 207] on div "Item PARACETAMOL SYRUP" at bounding box center [516, 210] width 203 height 53
click at [525, 226] on div "PARACETAMOL SYRUP" at bounding box center [493, 220] width 139 height 16
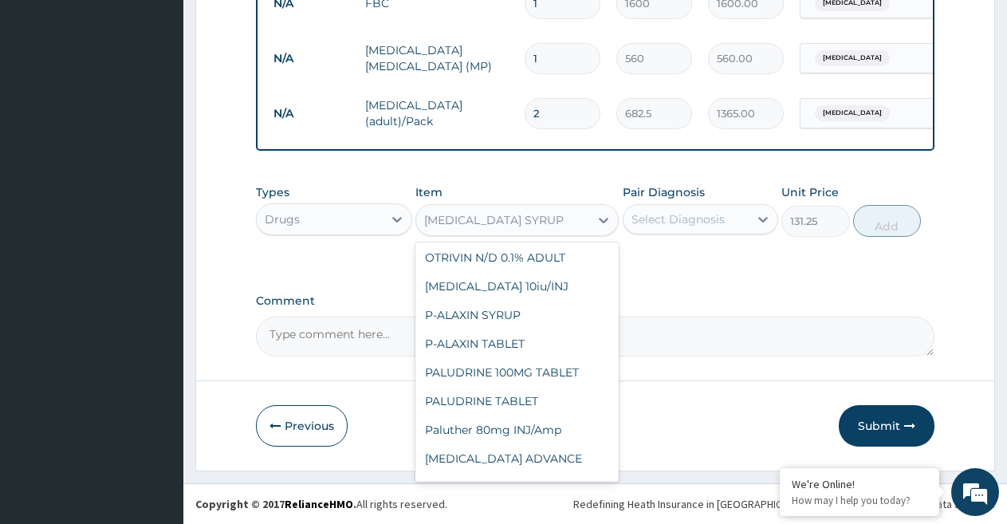
scroll to position [28340, 0]
drag, startPoint x: 546, startPoint y: 462, endPoint x: 616, endPoint y: 401, distance: 92.7
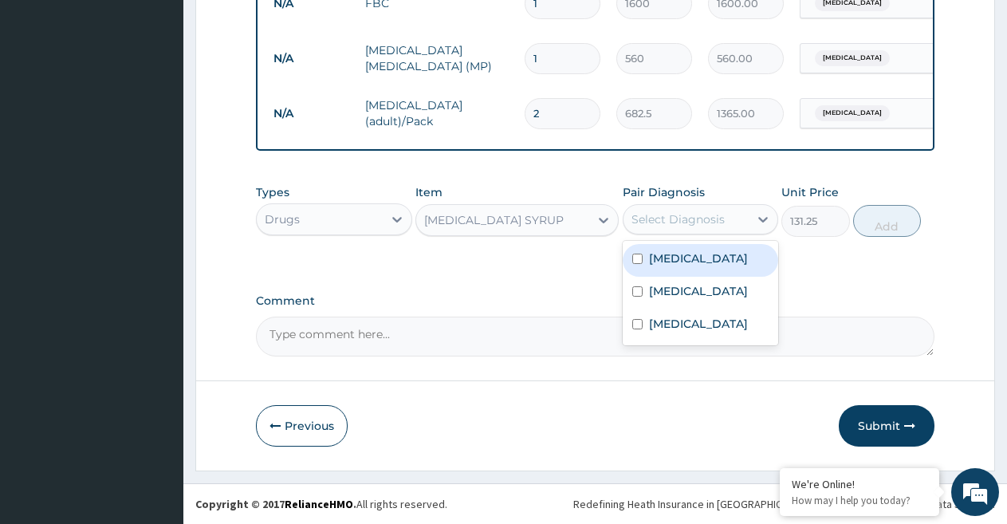
click at [699, 218] on div "Select Diagnosis" at bounding box center [677, 219] width 93 height 16
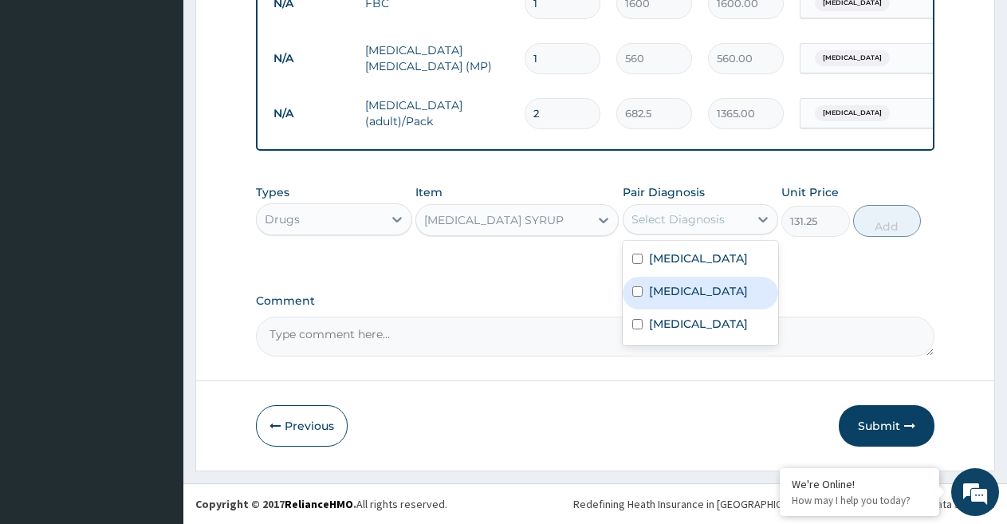
click at [668, 299] on label "Malaria" at bounding box center [698, 291] width 99 height 16
checkbox input "true"
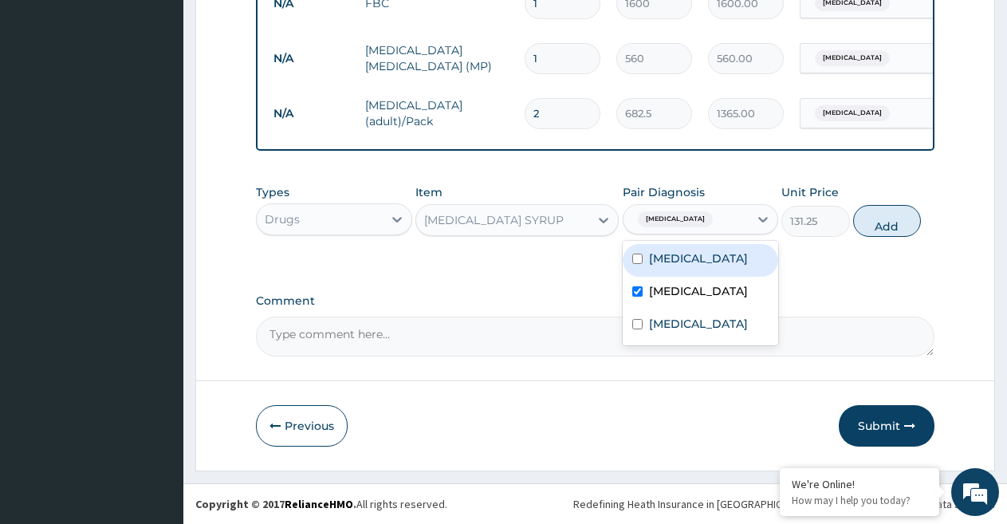
drag, startPoint x: 884, startPoint y: 231, endPoint x: 644, endPoint y: 233, distance: 239.9
click at [884, 232] on button "Add" at bounding box center [887, 221] width 68 height 32
type input "0"
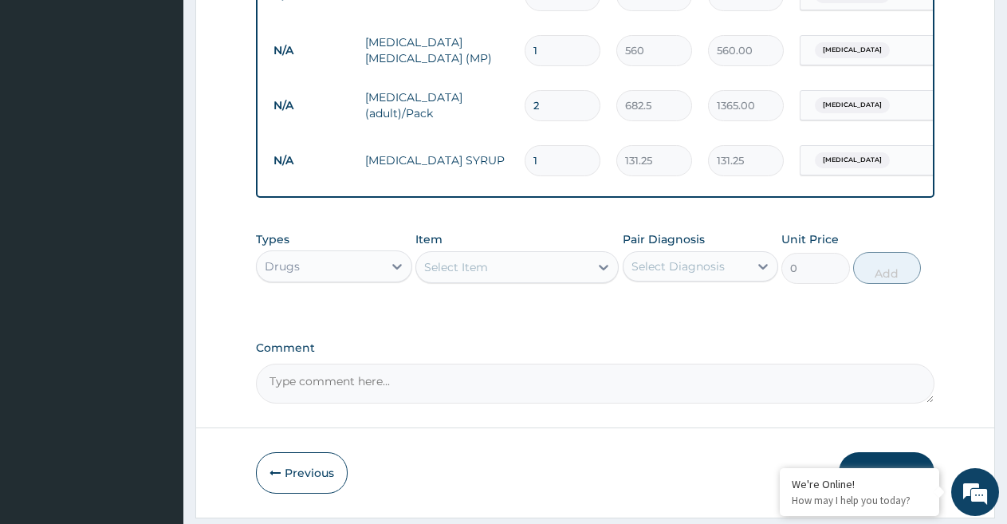
click at [463, 275] on div "Select Item" at bounding box center [456, 267] width 64 height 16
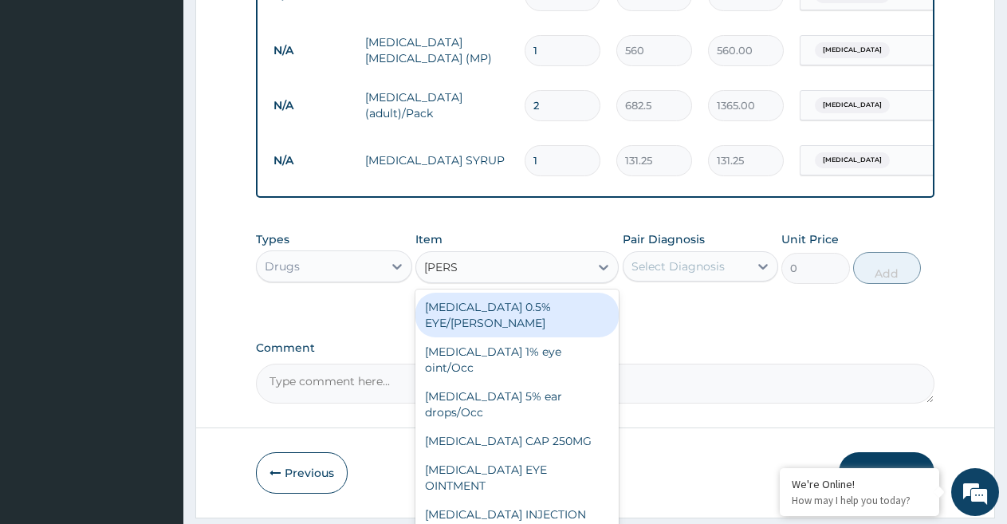
type input "LORAT"
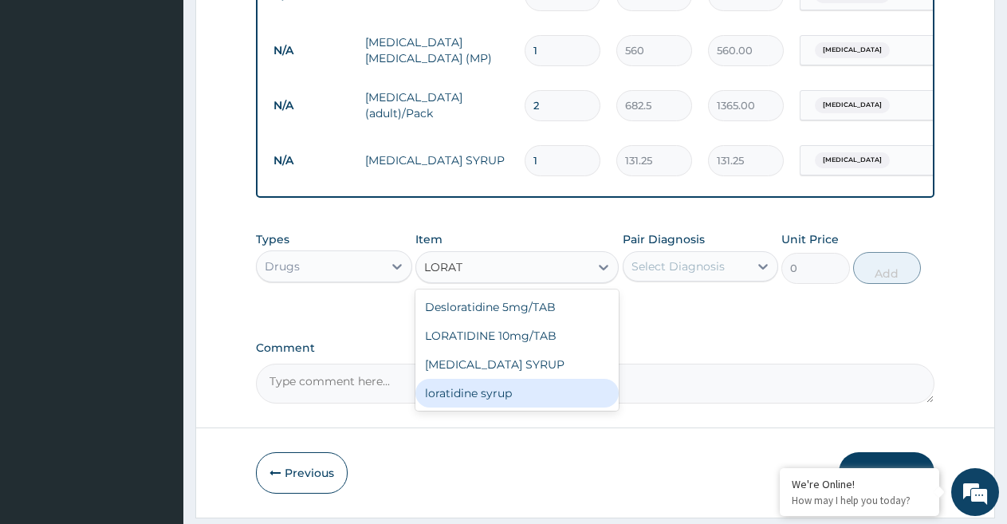
click at [508, 407] on div "loratidine syrup" at bounding box center [516, 393] width 203 height 29
type input "1000"
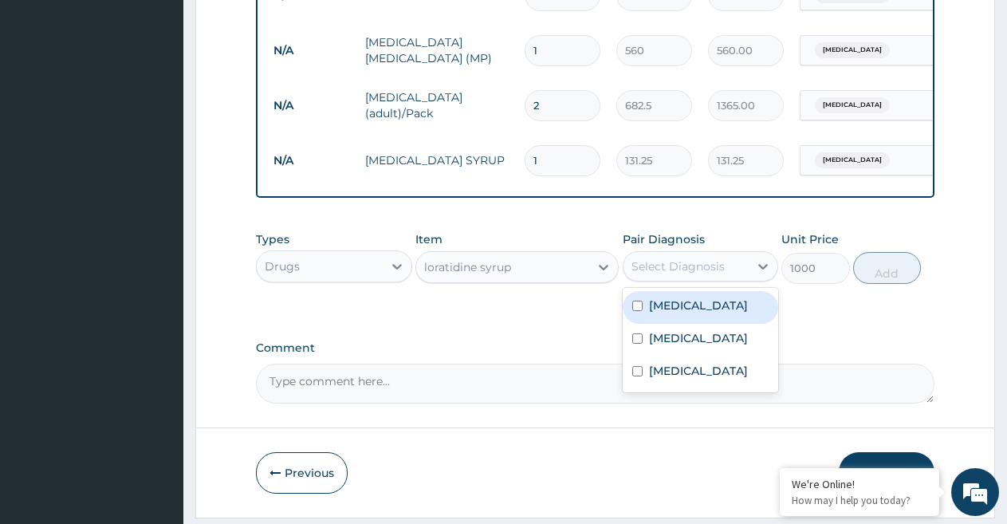
click at [695, 274] on div "Select Diagnosis" at bounding box center [677, 266] width 93 height 16
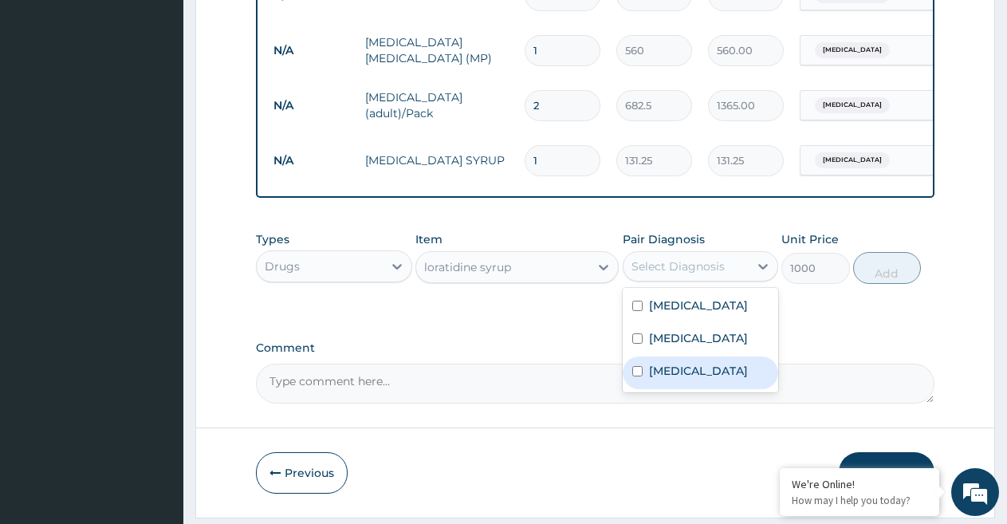
click at [682, 379] on label "Upper respiratory infection" at bounding box center [698, 371] width 99 height 16
checkbox input "true"
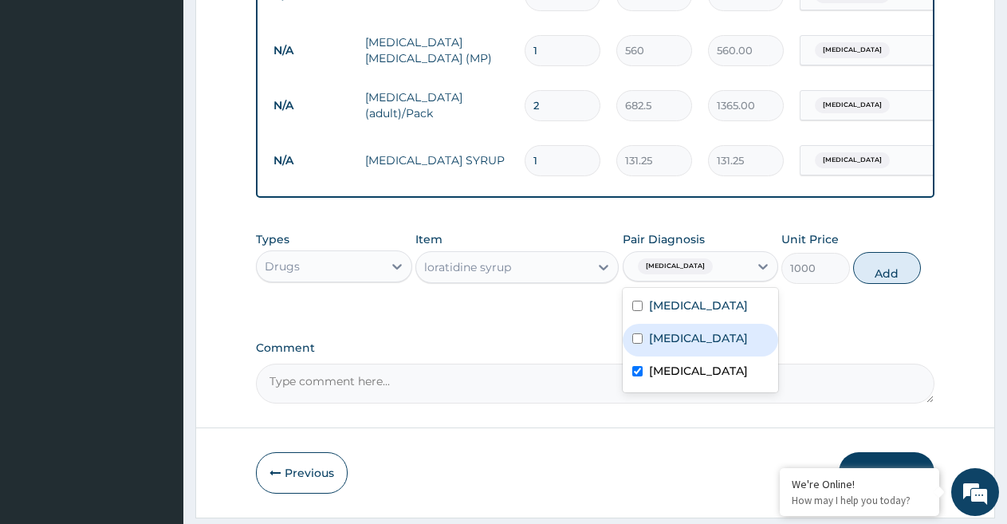
drag, startPoint x: 879, startPoint y: 281, endPoint x: 740, endPoint y: 279, distance: 139.5
click at [878, 280] on button "Add" at bounding box center [887, 268] width 68 height 32
type input "0"
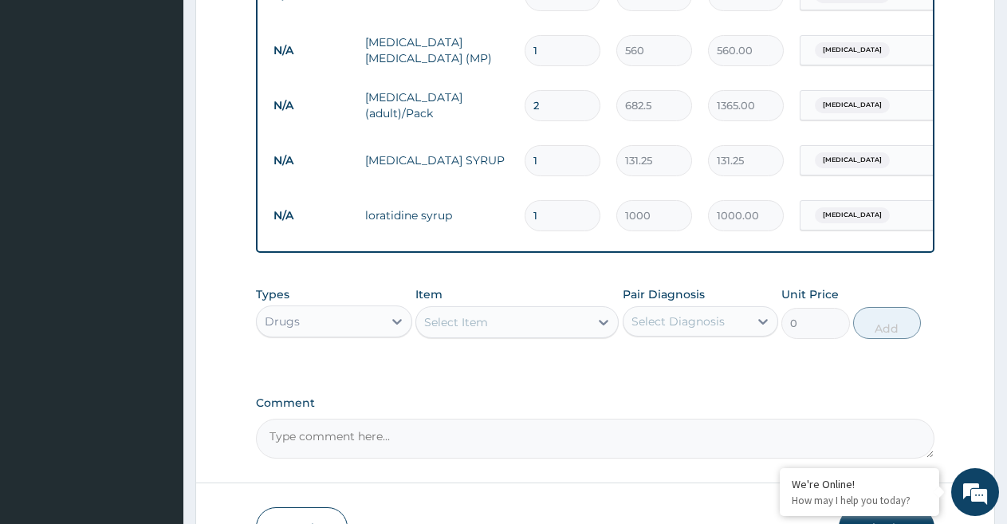
click at [476, 328] on div "Select Item" at bounding box center [456, 322] width 64 height 16
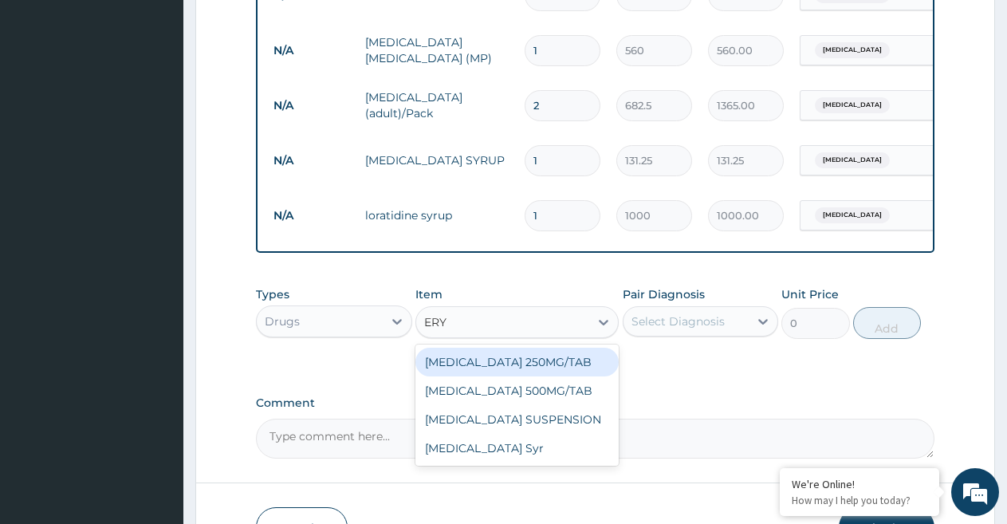
type input "ERYT"
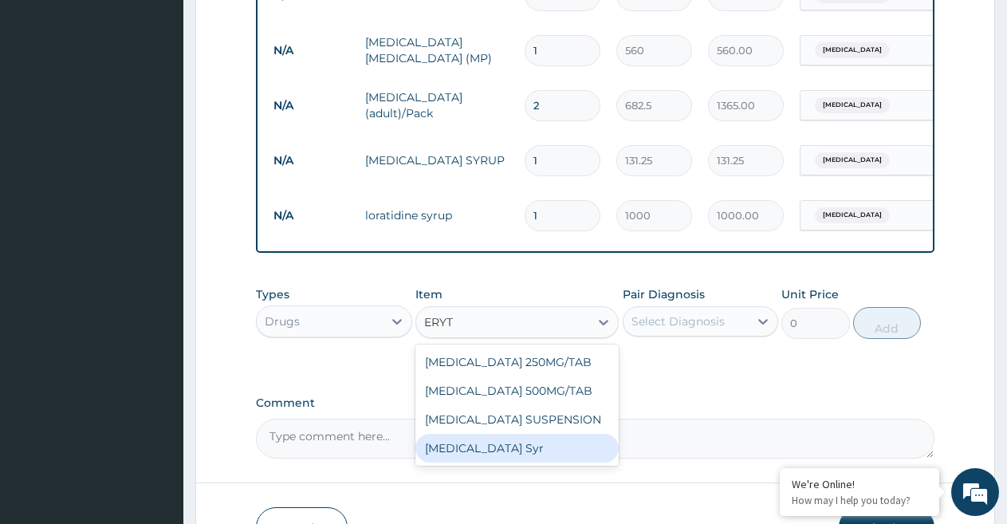
click at [507, 460] on div "Erythromycin Syr" at bounding box center [516, 448] width 203 height 29
type input "1000"
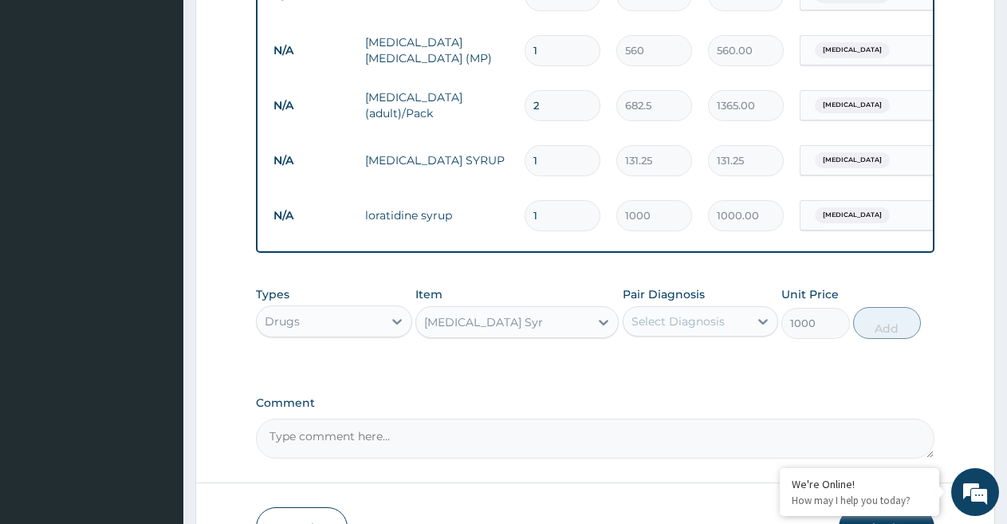
click at [670, 329] on div "Select Diagnosis" at bounding box center [677, 321] width 93 height 16
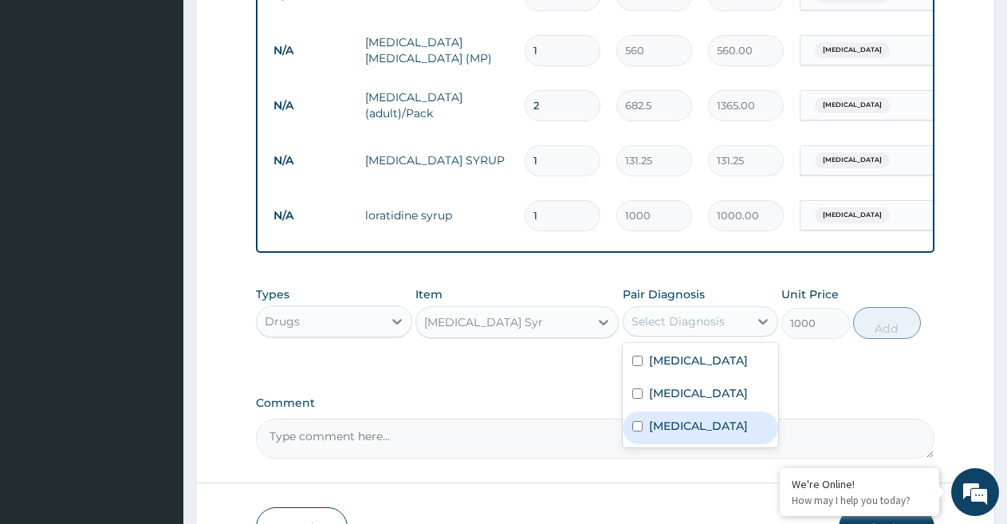
drag, startPoint x: 684, startPoint y: 462, endPoint x: 821, endPoint y: 425, distance: 141.9
click at [685, 434] on label "Upper respiratory infection" at bounding box center [698, 426] width 99 height 16
checkbox input "true"
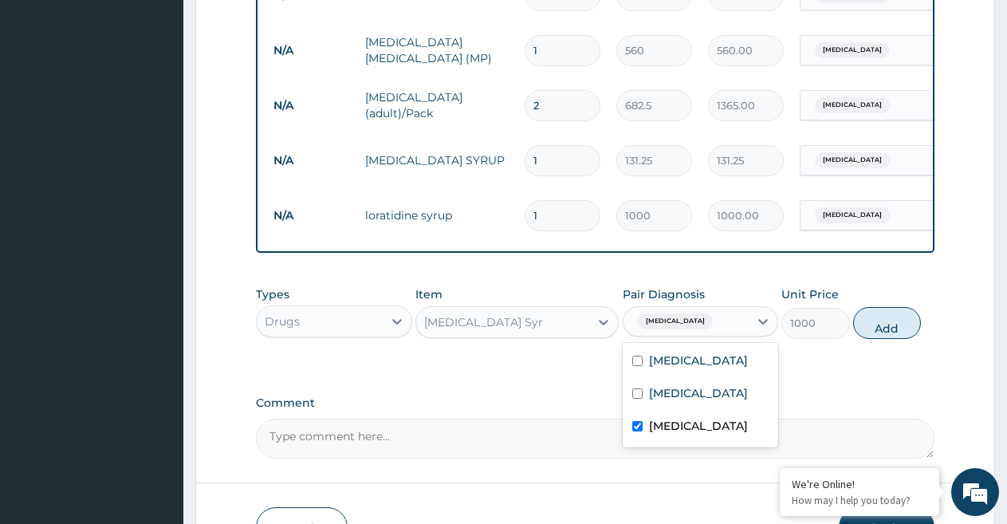
click at [885, 335] on button "Add" at bounding box center [887, 323] width 68 height 32
type input "0"
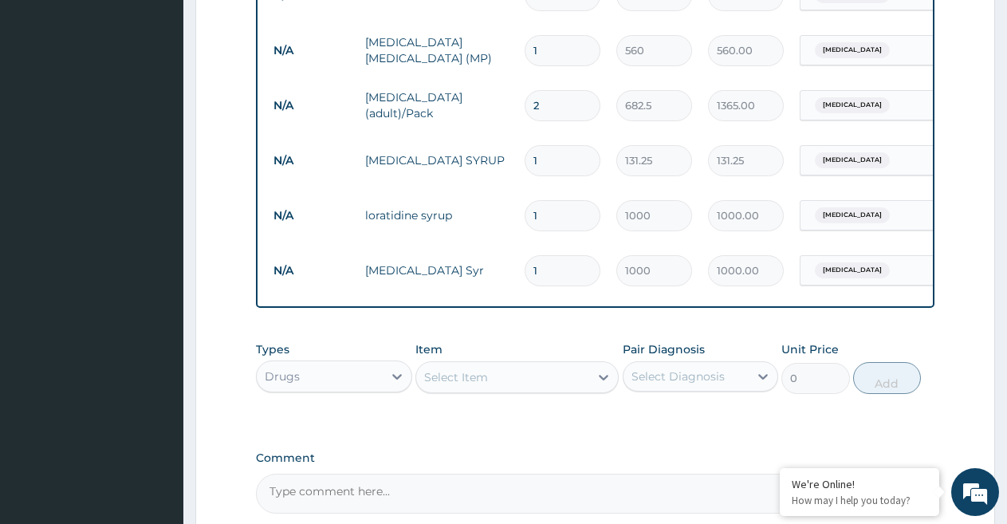
click at [489, 390] on div "Select Item" at bounding box center [502, 377] width 173 height 26
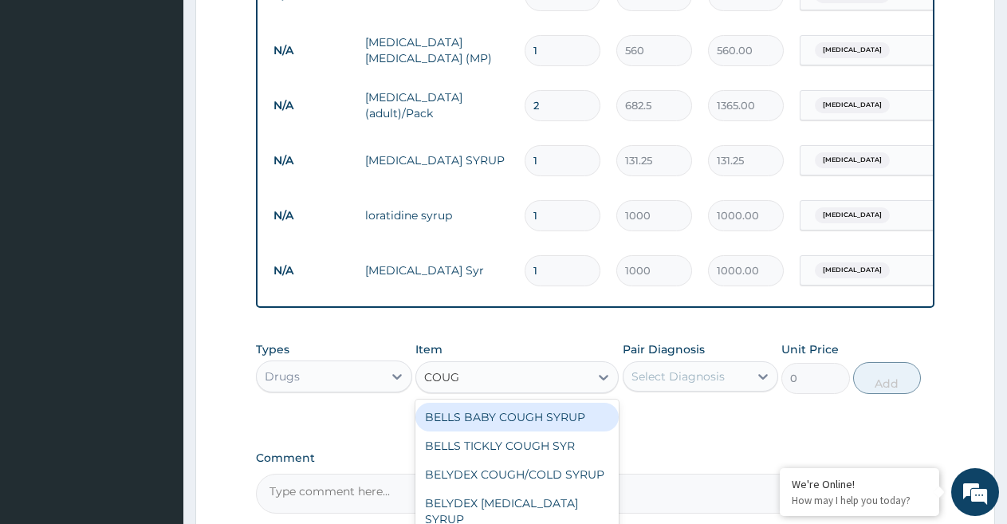
type input "COUGH"
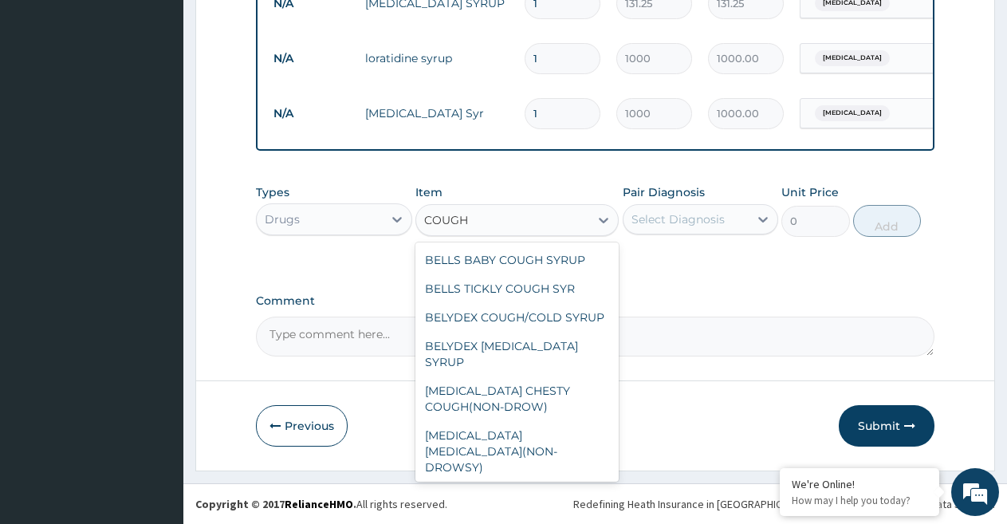
scroll to position [102, 0]
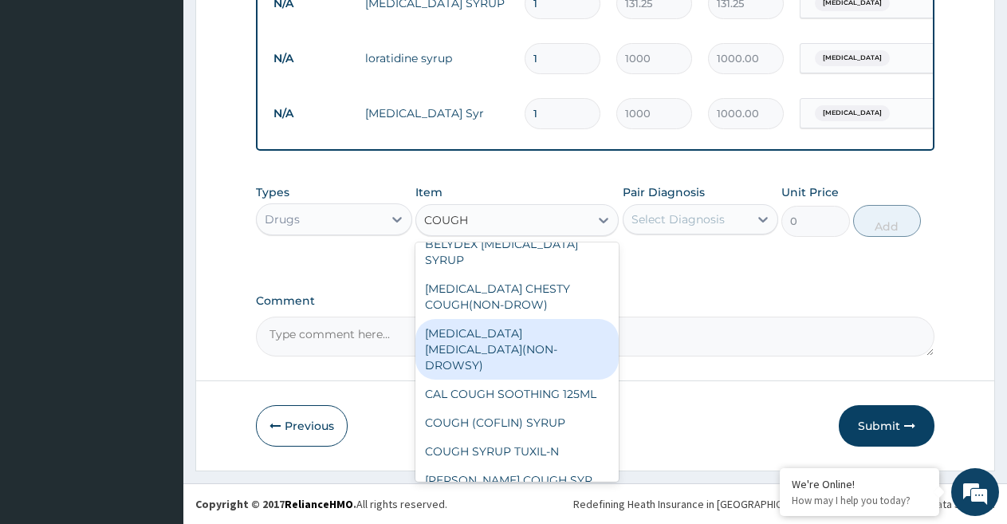
click at [503, 342] on div "BENYLIN DRY COUGH(NON-DROWSY)" at bounding box center [516, 349] width 203 height 61
type input "708.75"
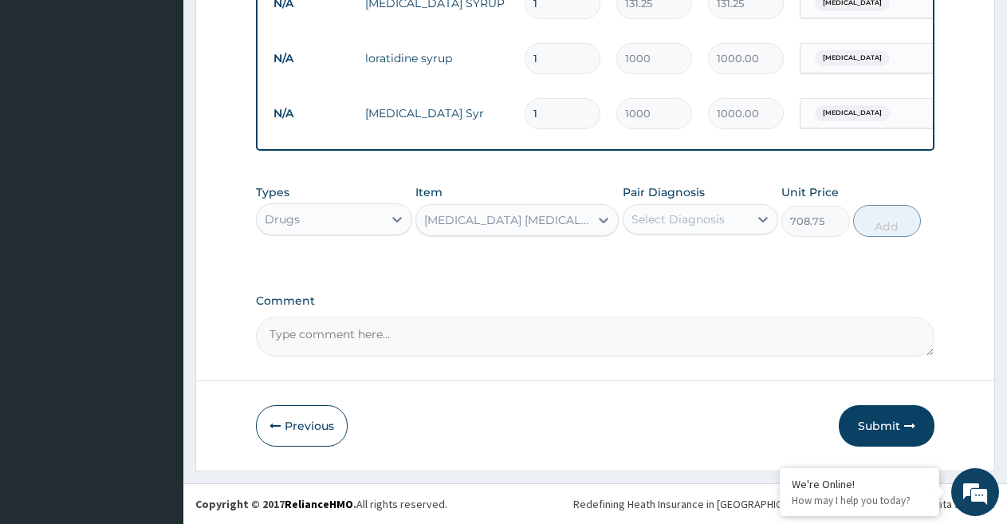
click at [684, 225] on div "Select Diagnosis" at bounding box center [677, 219] width 93 height 16
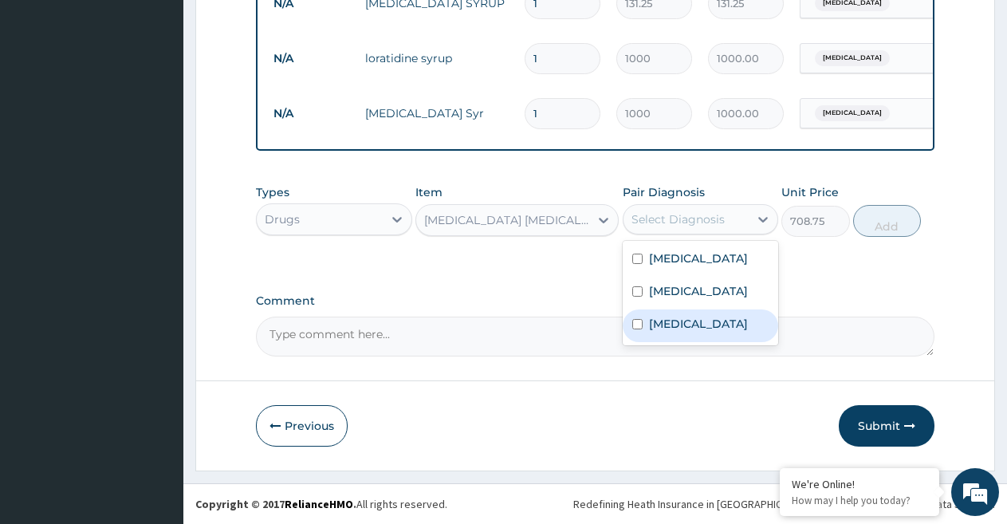
click at [671, 332] on label "Upper respiratory infection" at bounding box center [698, 324] width 99 height 16
checkbox input "true"
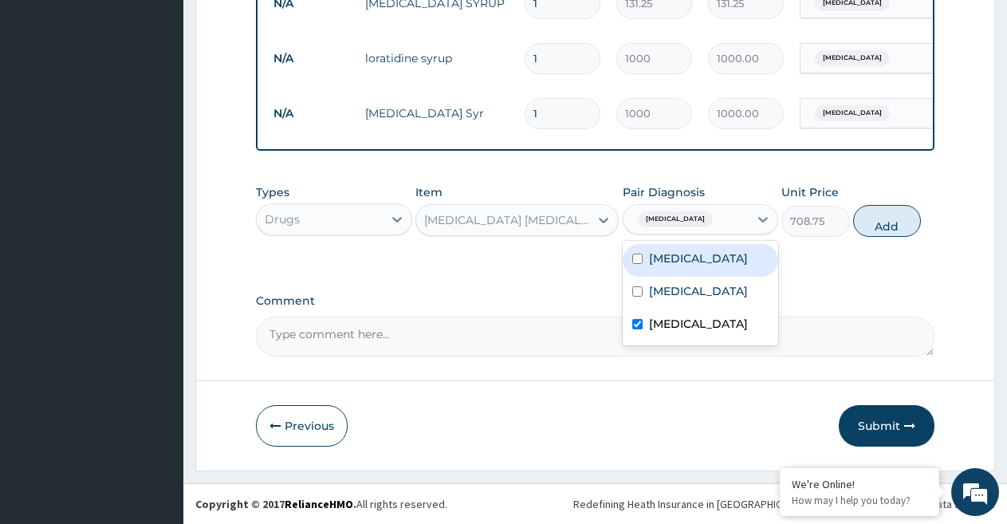
click at [877, 237] on button "Add" at bounding box center [887, 221] width 68 height 32
type input "0"
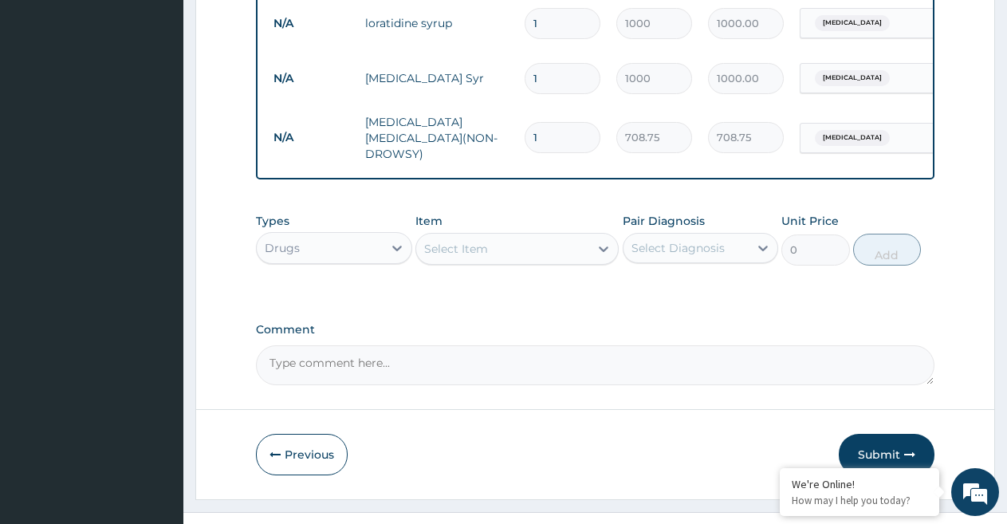
scroll to position [1169, 0]
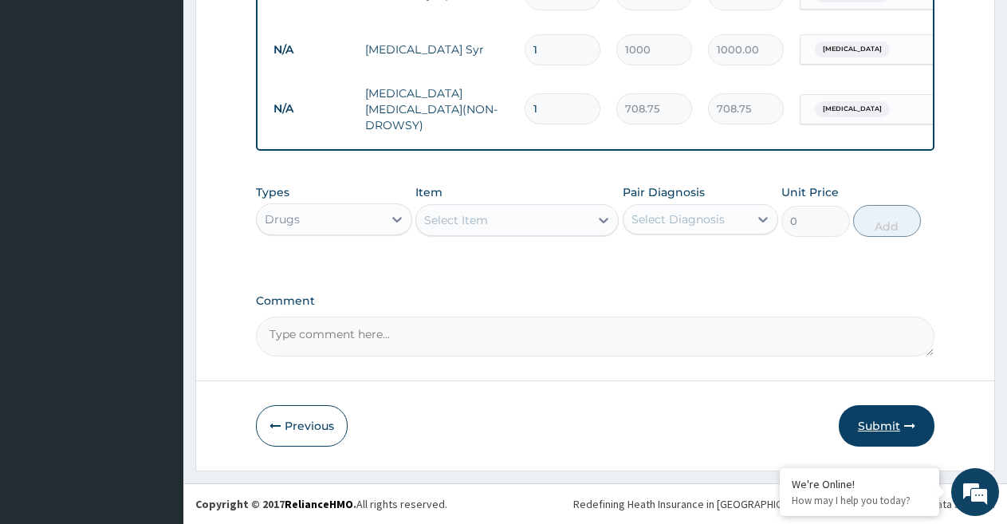
click at [870, 419] on button "Submit" at bounding box center [887, 425] width 96 height 41
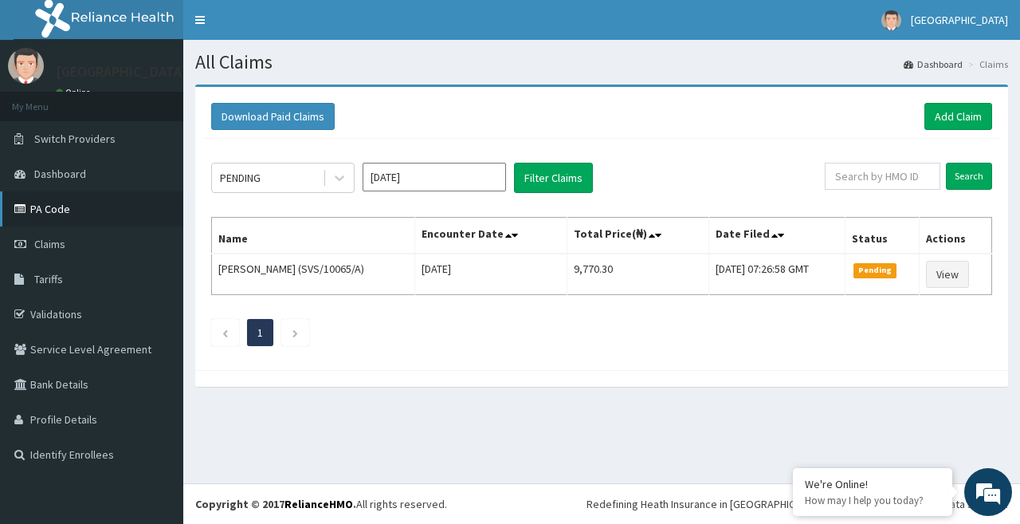
click at [42, 211] on link "PA Code" at bounding box center [91, 208] width 183 height 35
click at [941, 116] on link "Add Claim" at bounding box center [959, 116] width 68 height 27
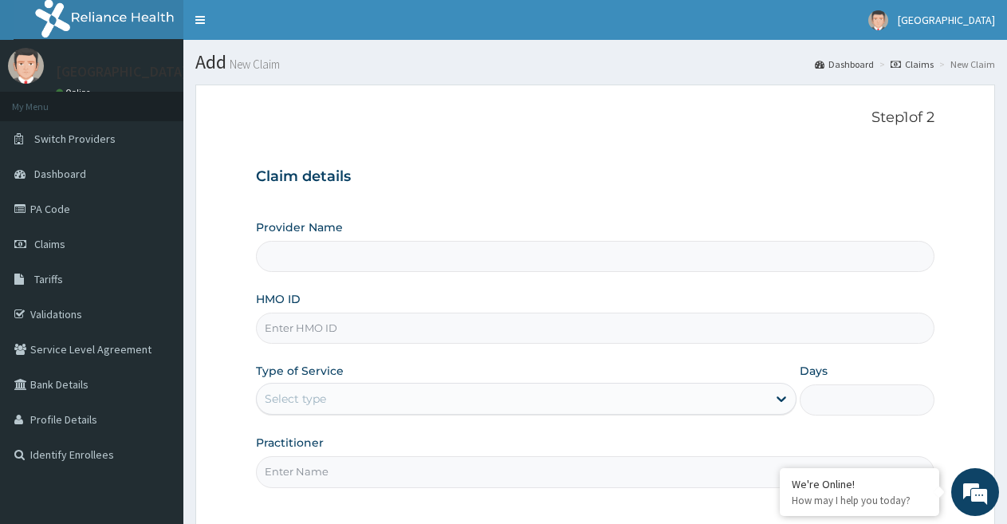
type input "[GEOGRAPHIC_DATA]"
click at [358, 325] on input "HMO ID" at bounding box center [595, 327] width 678 height 31
paste input "ERM/10075/A"
type input "ERM/10075/A"
click at [319, 395] on div "Select type" at bounding box center [295, 399] width 61 height 16
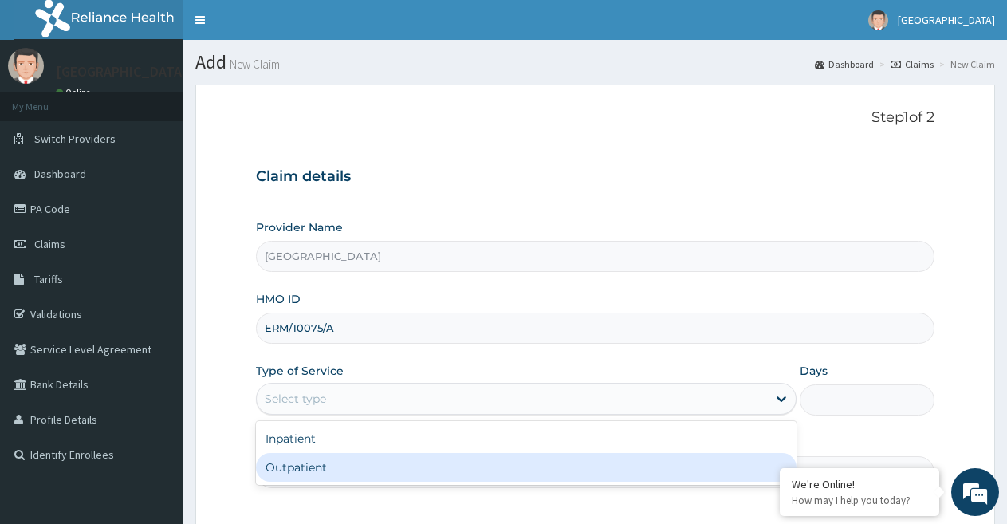
click at [319, 472] on div "Outpatient" at bounding box center [526, 467] width 540 height 29
type input "1"
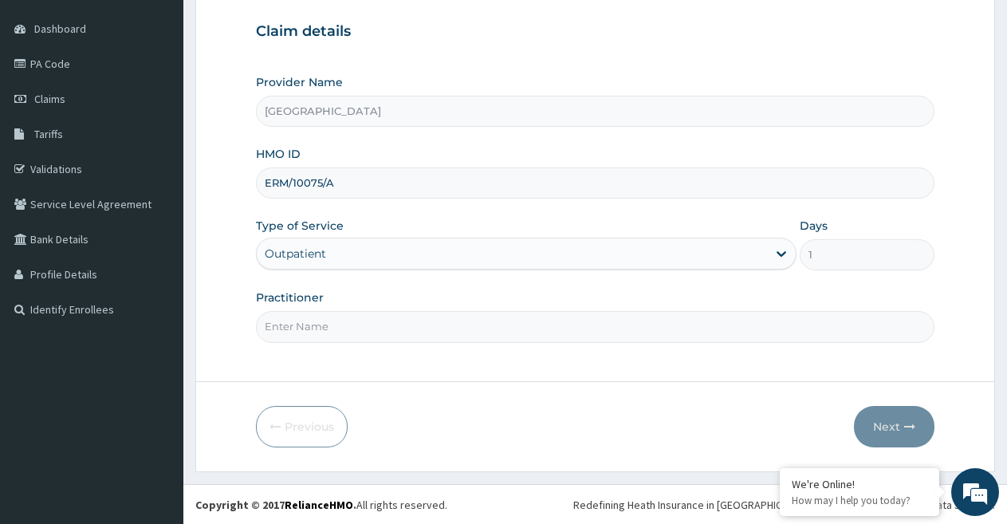
scroll to position [146, 0]
click at [348, 324] on input "Practitioner" at bounding box center [595, 325] width 678 height 31
type input "DR [PERSON_NAME]"
click at [898, 422] on button "Next" at bounding box center [894, 425] width 81 height 41
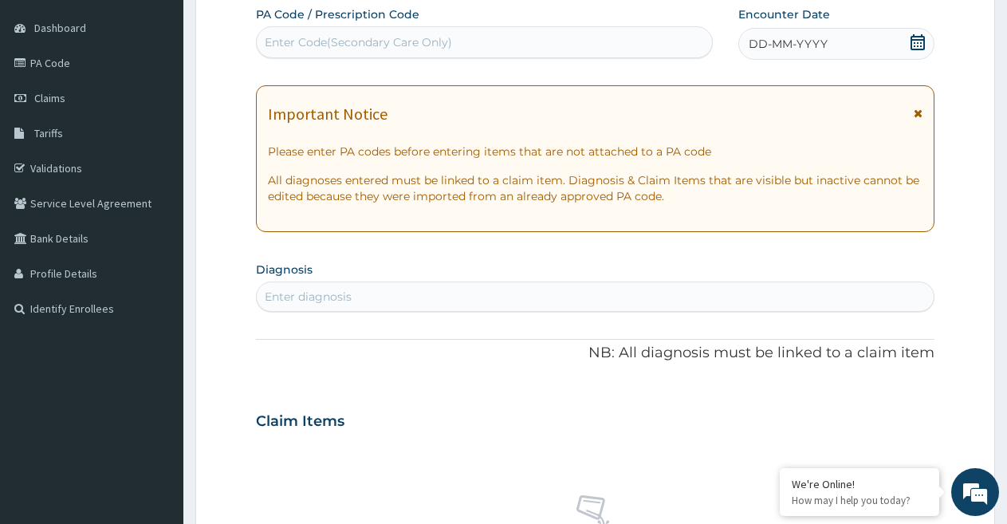
scroll to position [0, 0]
click at [409, 43] on div "Enter Code(Secondary Care Only)" at bounding box center [358, 42] width 187 height 16
paste input "PA/20BE08"
type input "PA/20BE08"
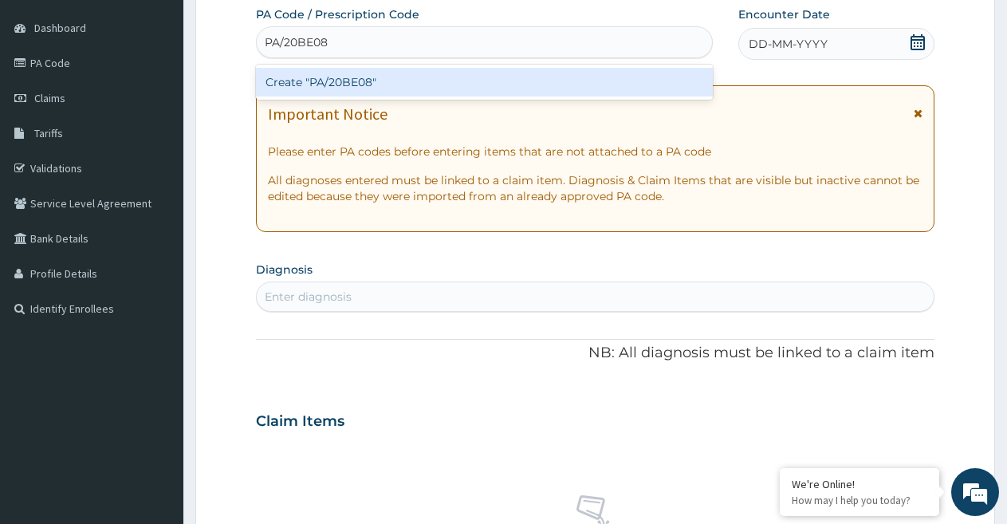
click at [378, 79] on div "Create "PA/20BE08"" at bounding box center [484, 82] width 457 height 29
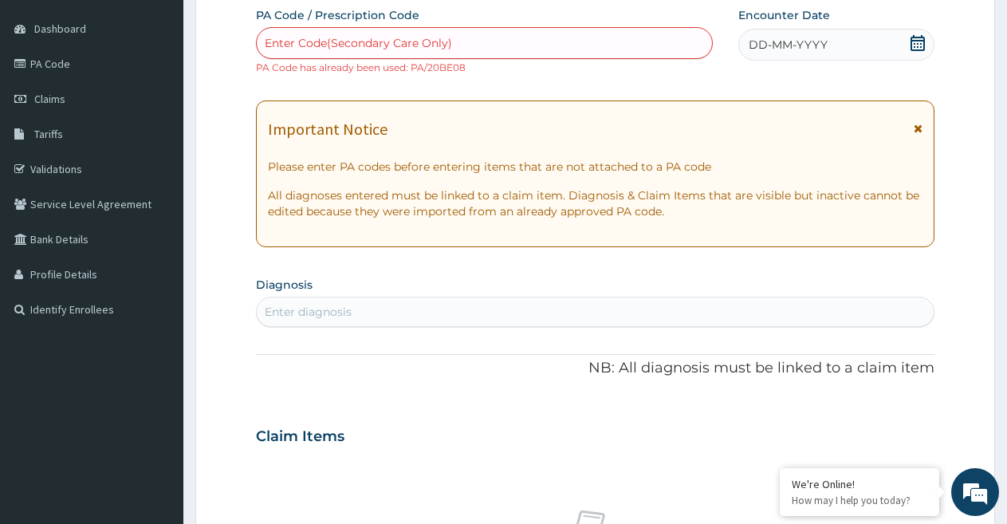
scroll to position [66, 0]
